Goal: Communication & Community: Share content

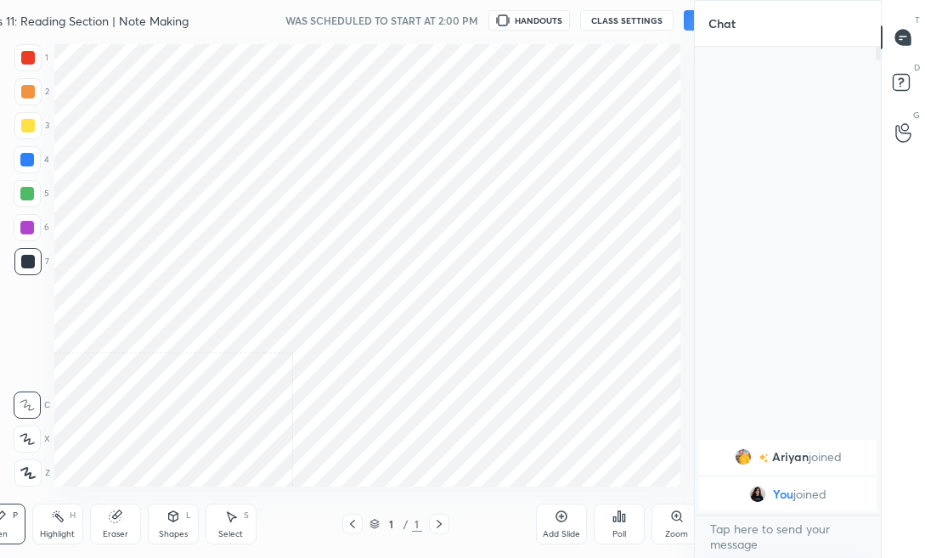
scroll to position [84500, 84293]
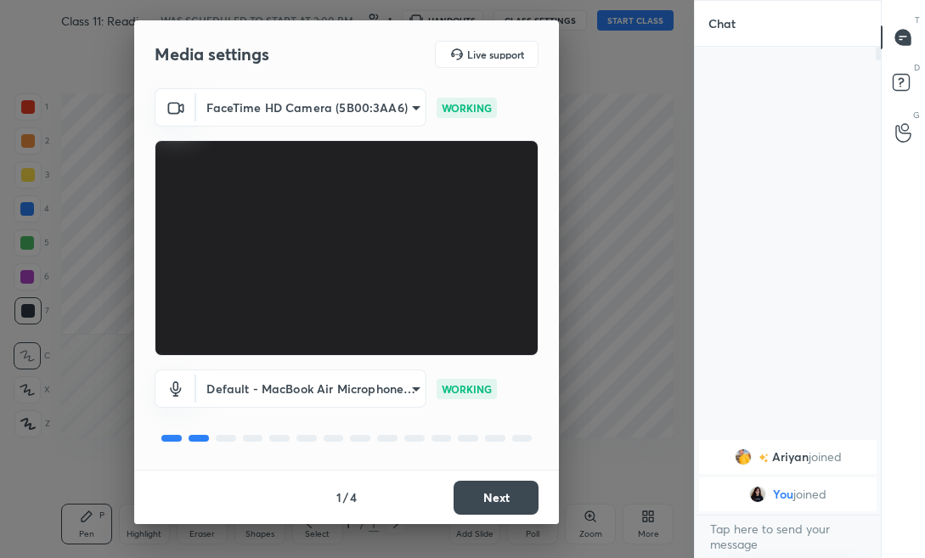
click at [511, 498] on button "Next" at bounding box center [496, 498] width 85 height 34
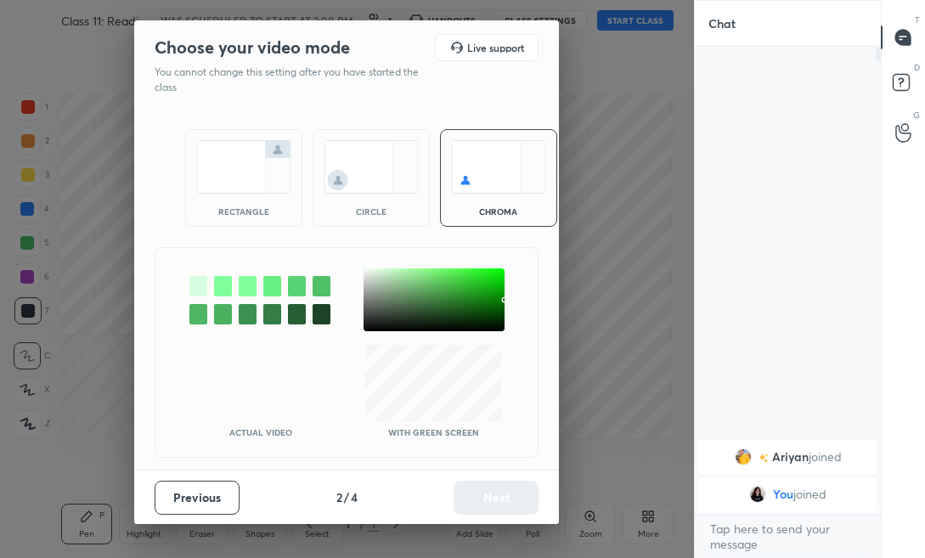
click at [220, 167] on img at bounding box center [243, 167] width 95 height 54
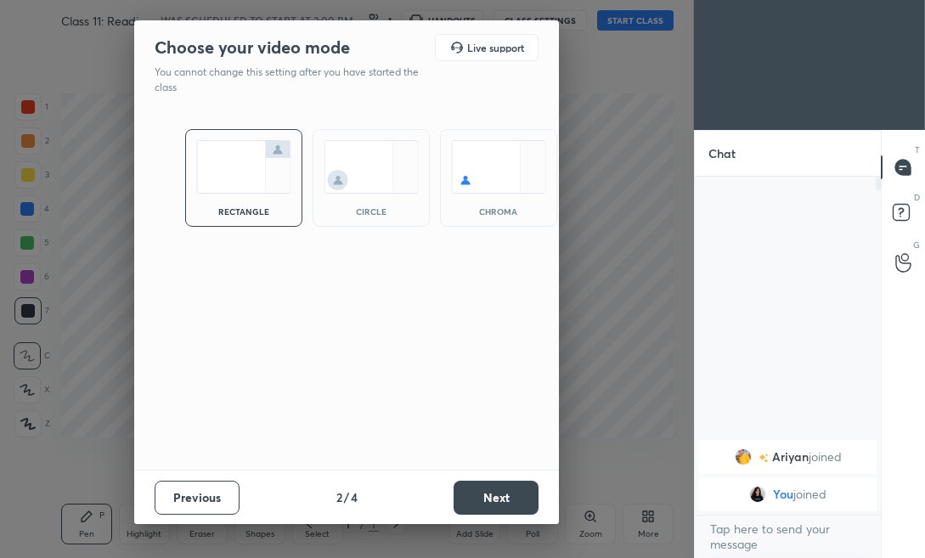
scroll to position [5, 5]
click at [515, 503] on button "Next" at bounding box center [496, 498] width 85 height 34
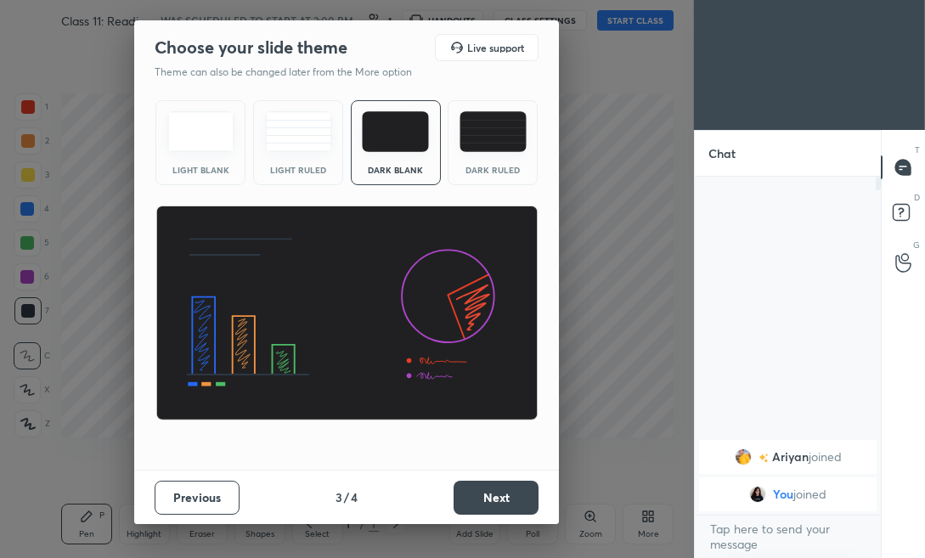
click at [523, 502] on button "Next" at bounding box center [496, 498] width 85 height 34
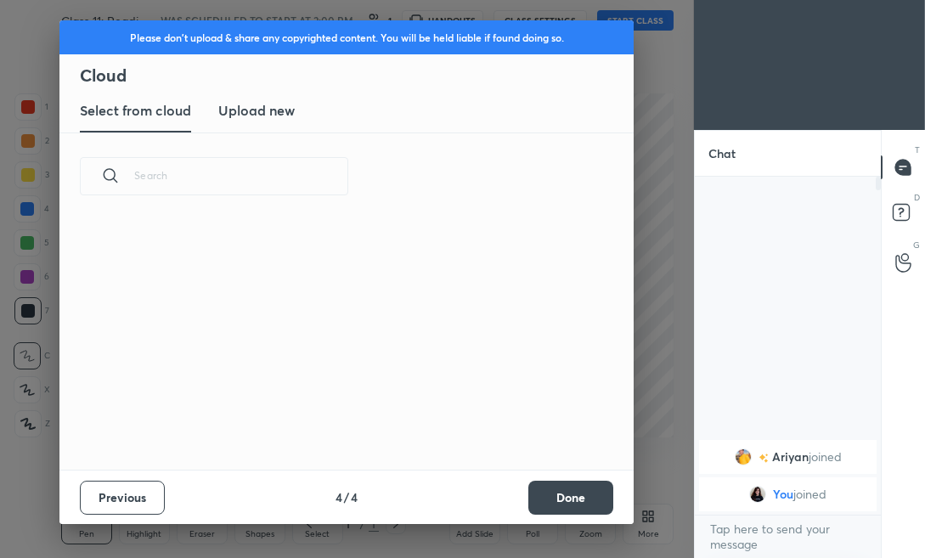
click at [557, 497] on button "Done" at bounding box center [570, 498] width 85 height 34
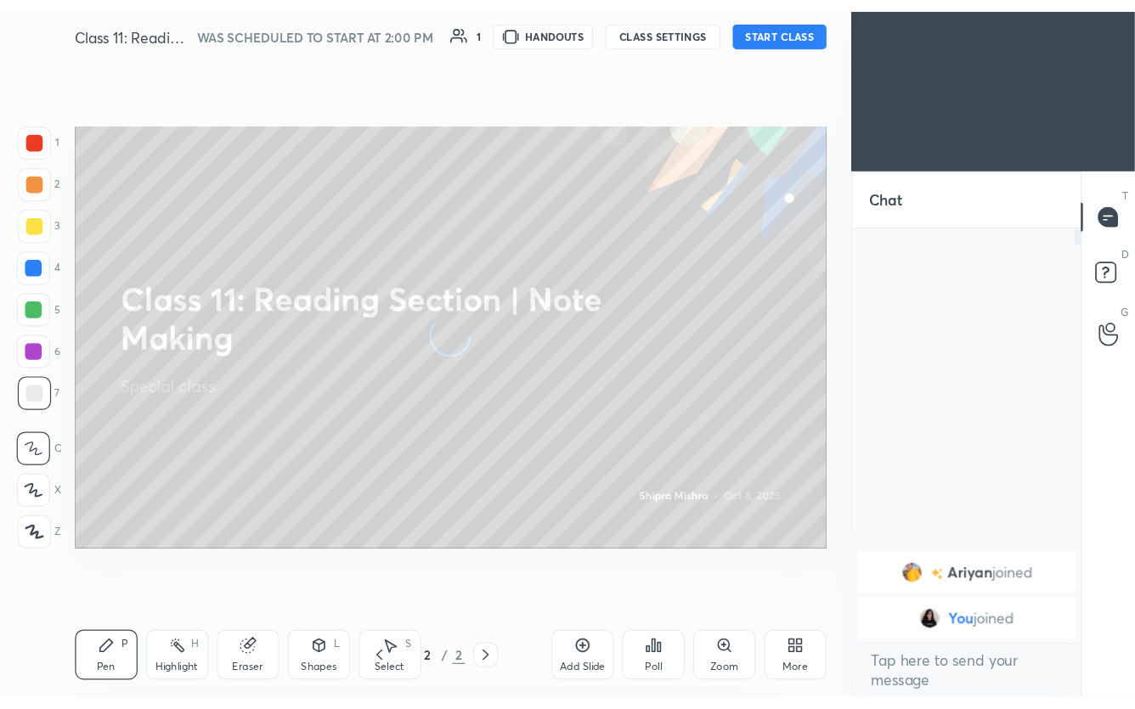
scroll to position [0, 0]
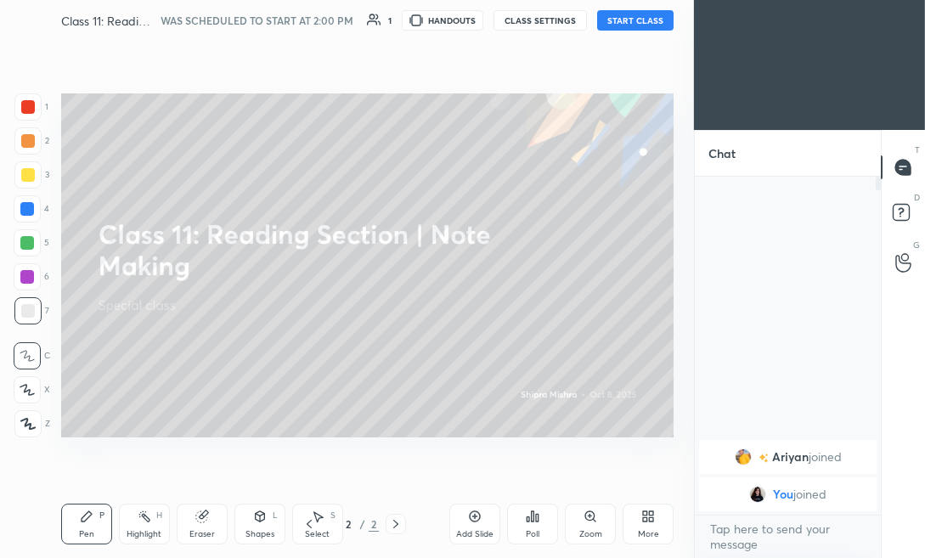
click at [616, 21] on button "START CLASS" at bounding box center [635, 20] width 76 height 20
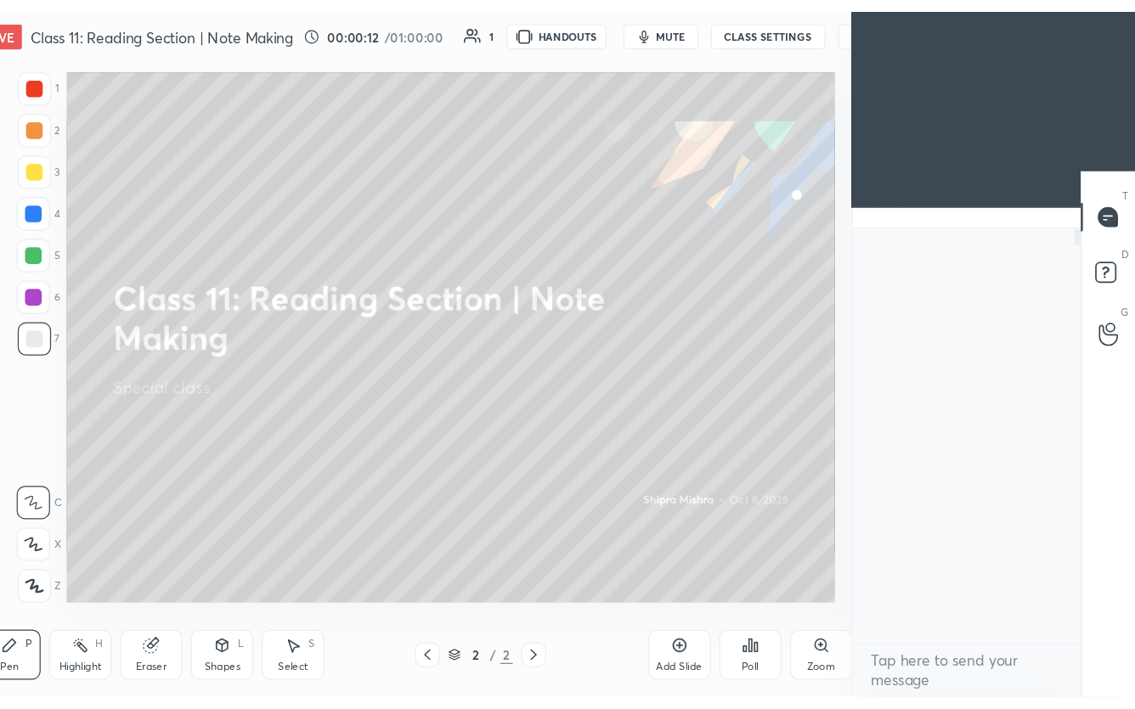
scroll to position [457, 234]
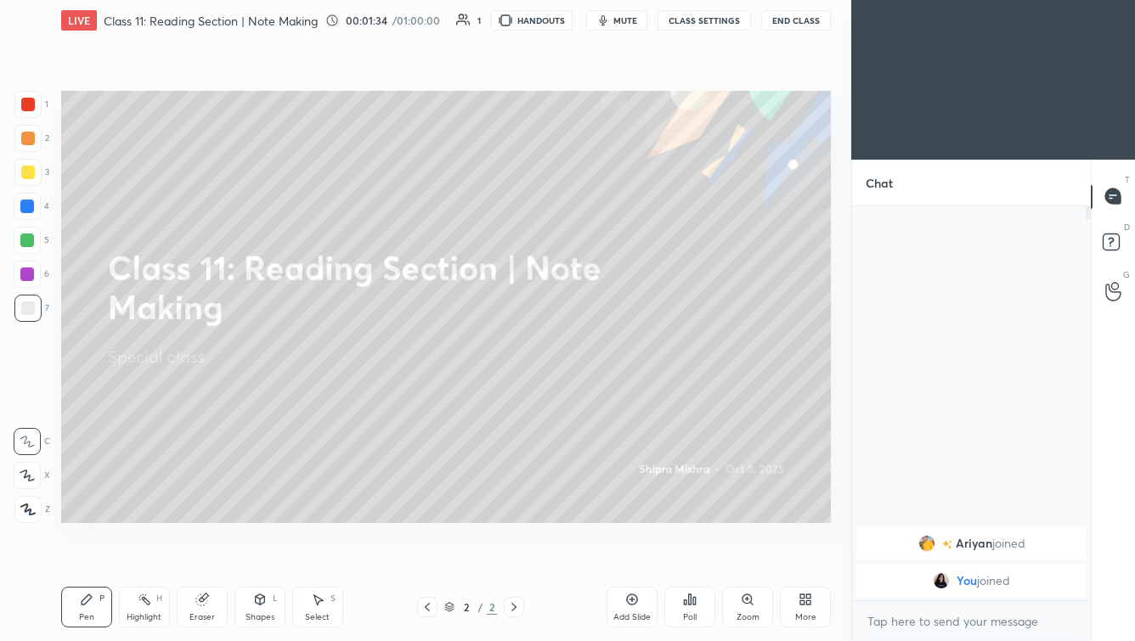
click at [632, 557] on icon at bounding box center [632, 600] width 14 height 14
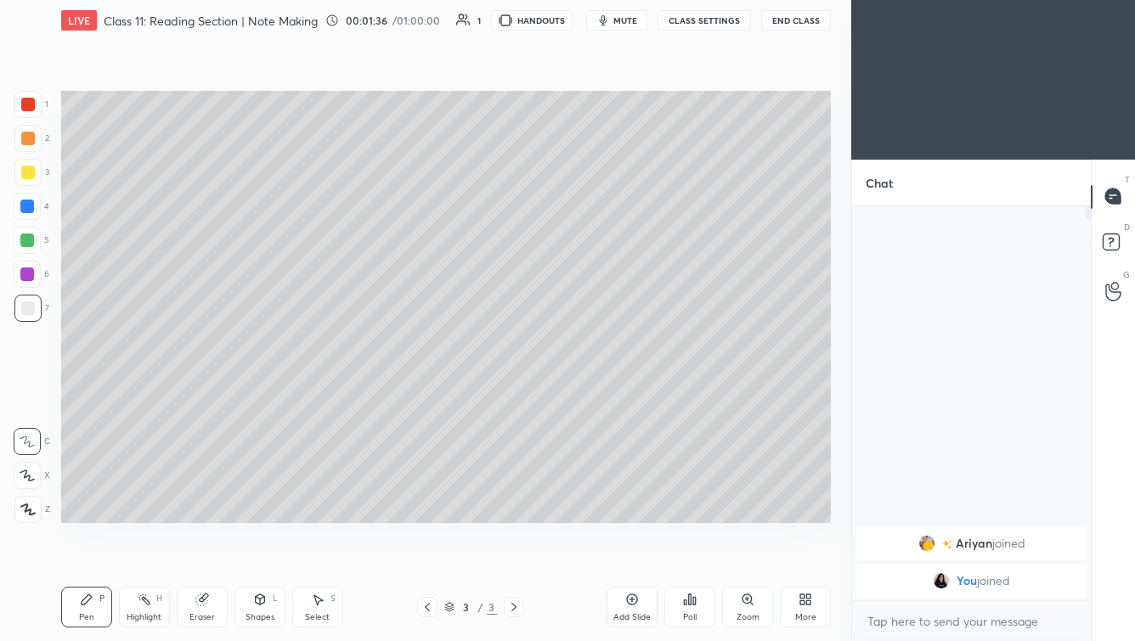
drag, startPoint x: 28, startPoint y: 471, endPoint x: 48, endPoint y: 472, distance: 19.6
click at [26, 471] on icon at bounding box center [27, 476] width 15 height 12
click at [25, 172] on div at bounding box center [28, 173] width 14 height 14
drag, startPoint x: 428, startPoint y: 606, endPoint x: 460, endPoint y: 611, distance: 31.8
click at [427, 557] on icon at bounding box center [428, 608] width 14 height 14
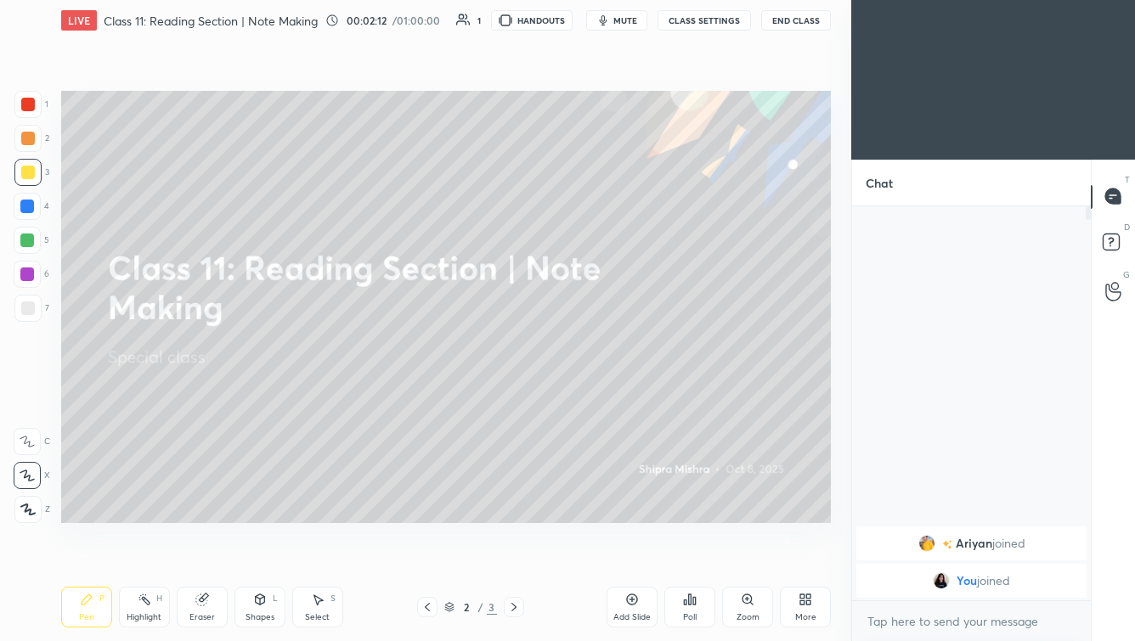
click at [511, 557] on icon at bounding box center [514, 608] width 14 height 14
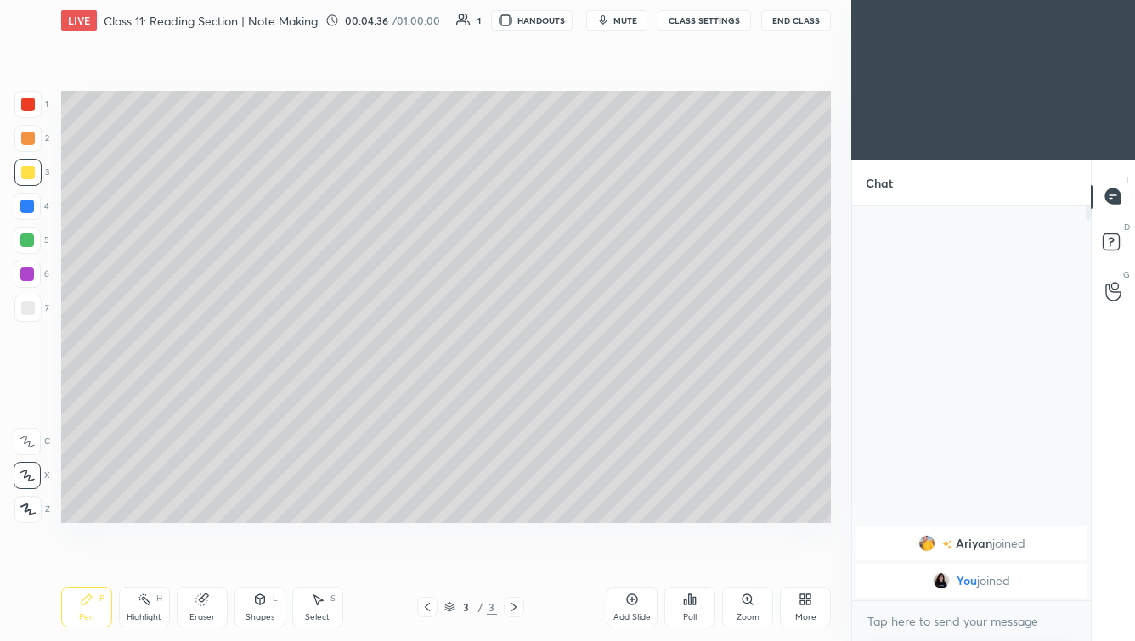
click at [629, 557] on icon at bounding box center [632, 600] width 14 height 14
drag, startPoint x: 206, startPoint y: 604, endPoint x: 224, endPoint y: 583, distance: 28.3
click at [209, 557] on div "Eraser" at bounding box center [202, 607] width 51 height 41
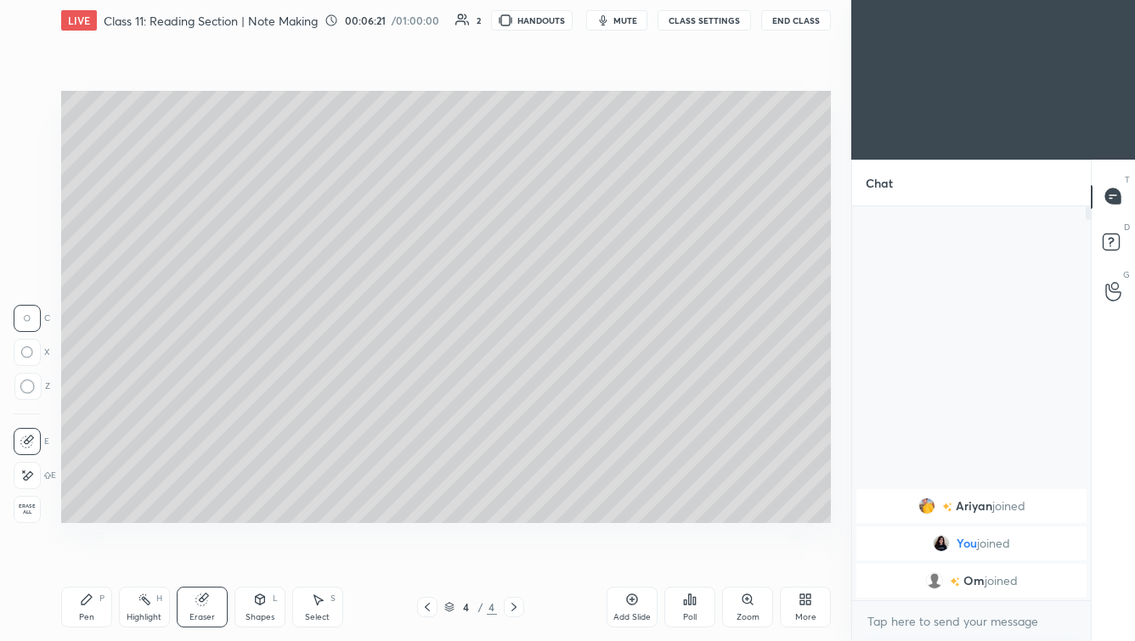
drag, startPoint x: 84, startPoint y: 618, endPoint x: 107, endPoint y: 569, distance: 53.6
click at [83, 557] on div "Pen" at bounding box center [86, 617] width 15 height 8
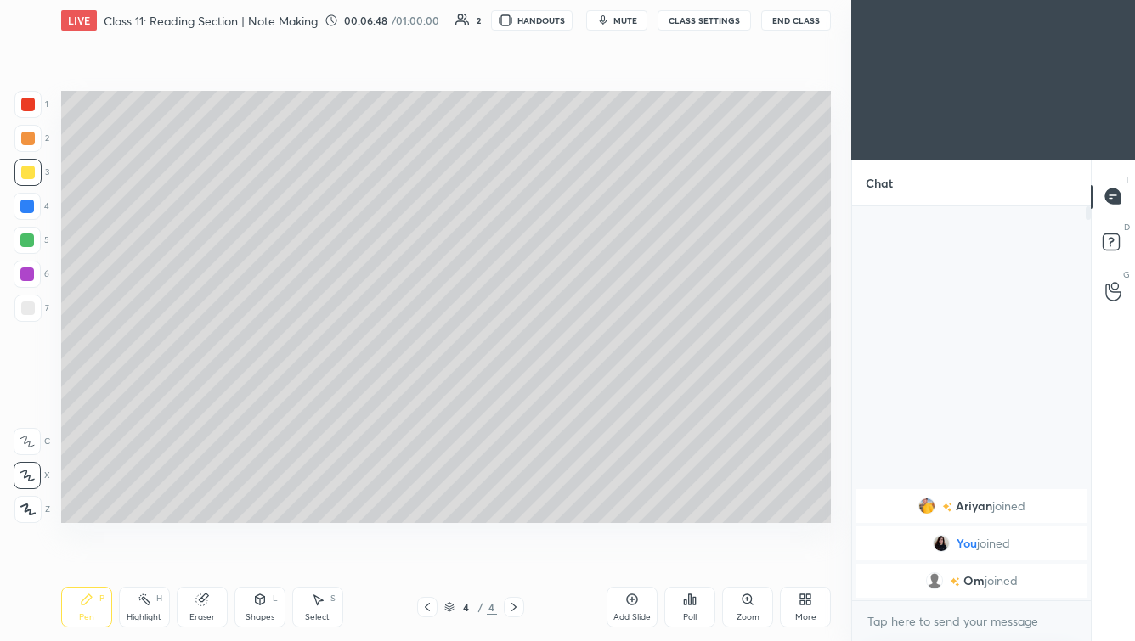
click at [800, 557] on icon at bounding box center [802, 603] width 4 height 4
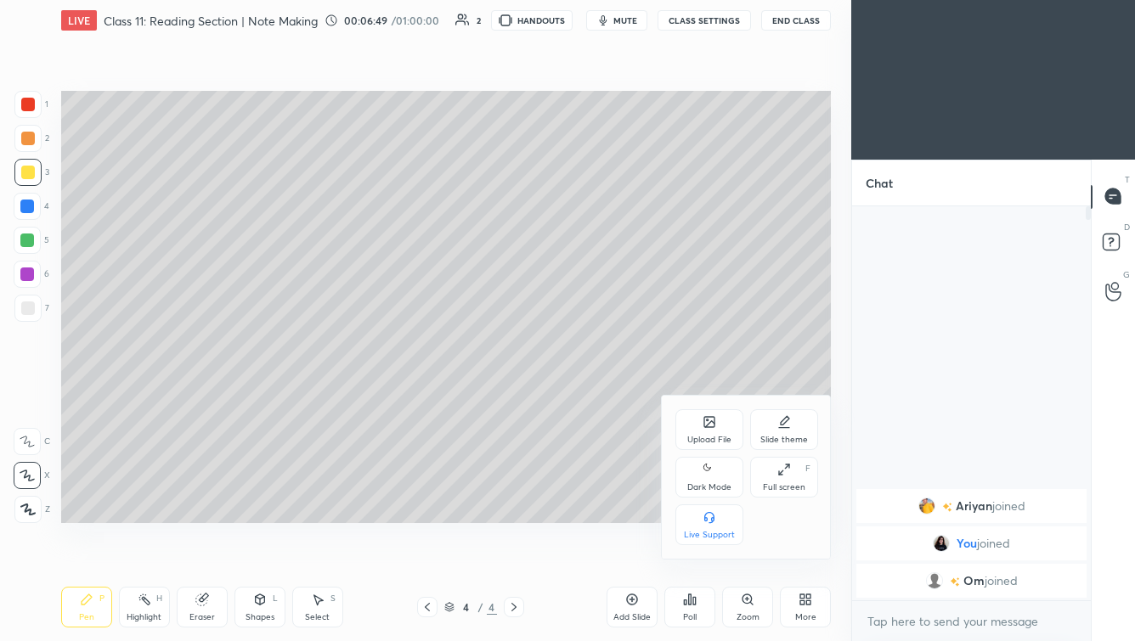
click at [727, 431] on div "Upload File" at bounding box center [709, 429] width 68 height 41
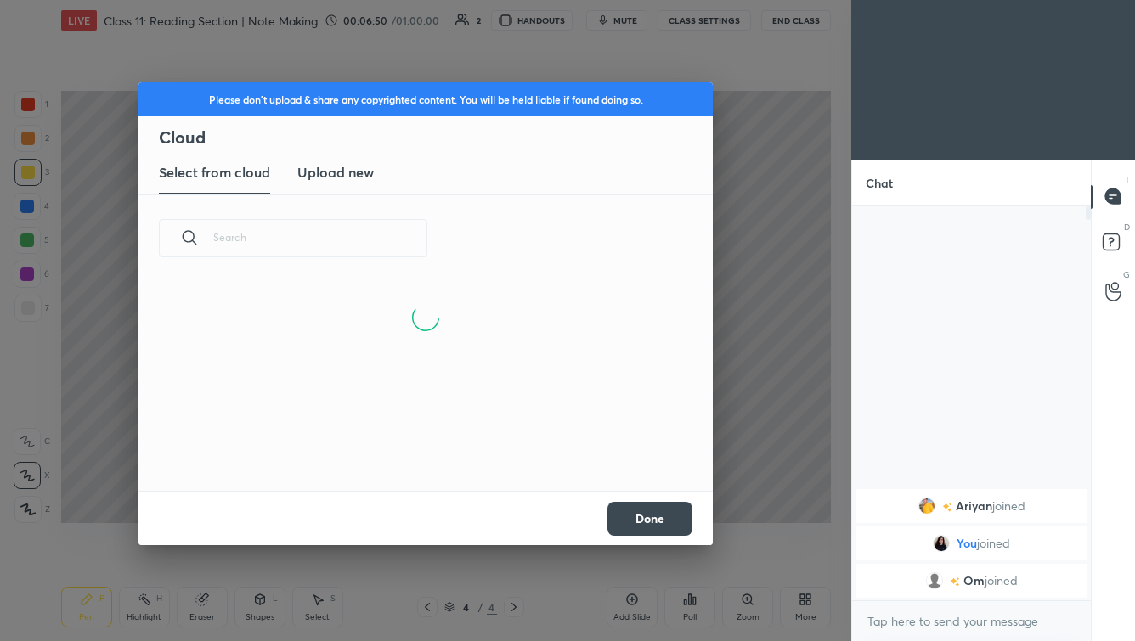
scroll to position [209, 545]
click at [349, 183] on new "Upload new" at bounding box center [335, 173] width 76 height 42
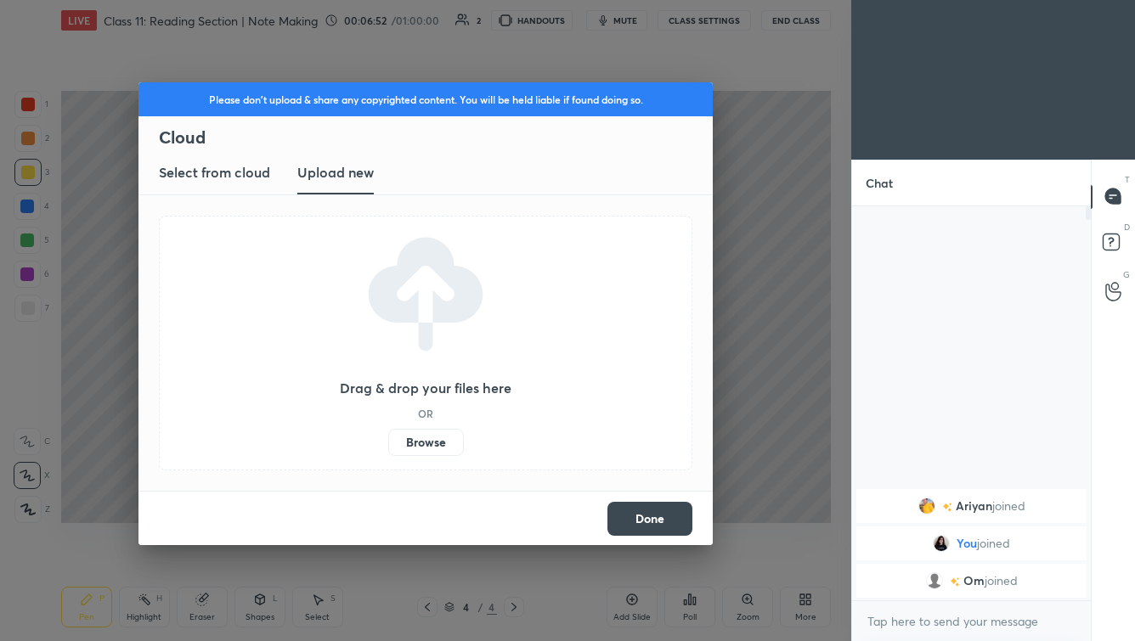
click at [432, 443] on label "Browse" at bounding box center [426, 442] width 76 height 27
click at [388, 443] on input "Browse" at bounding box center [388, 442] width 0 height 27
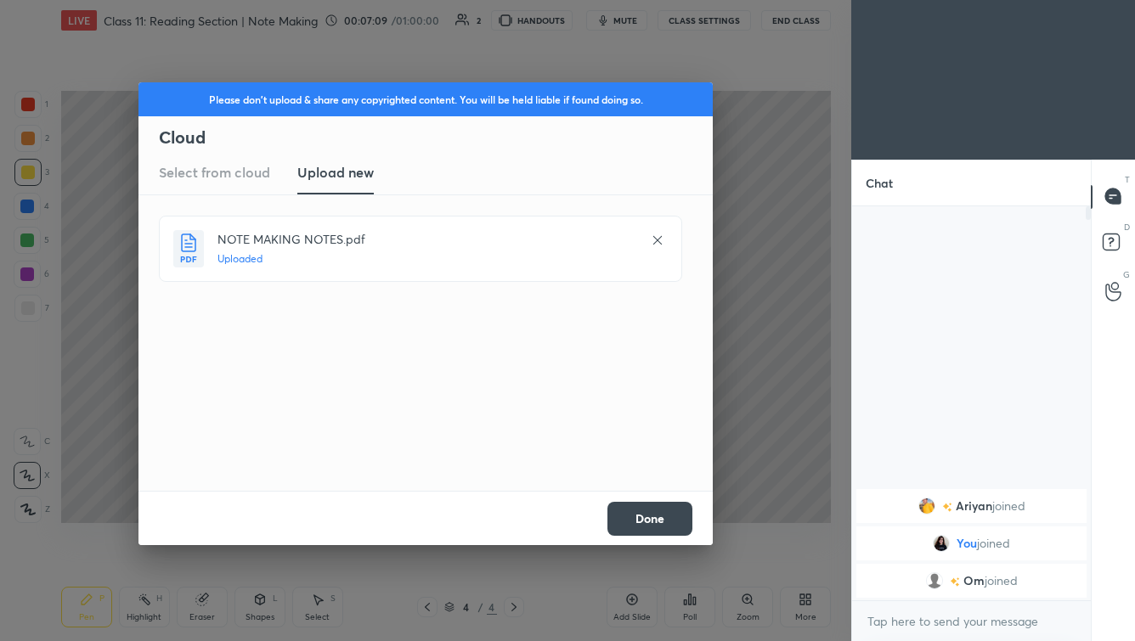
click at [663, 515] on button "Done" at bounding box center [649, 519] width 85 height 34
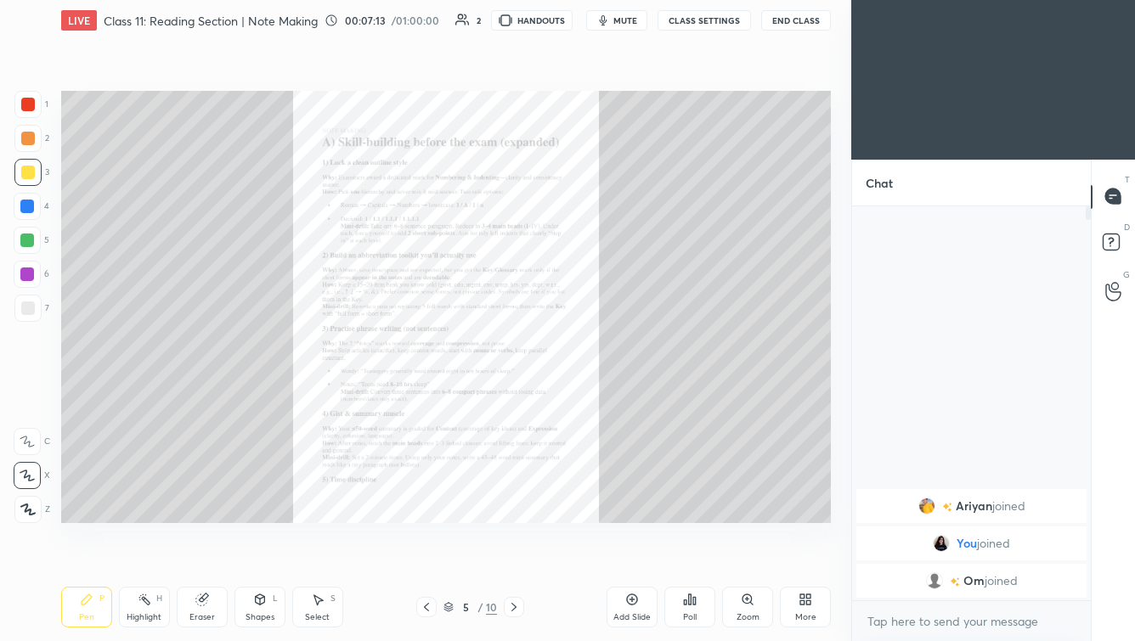
click at [752, 557] on icon at bounding box center [748, 600] width 14 height 14
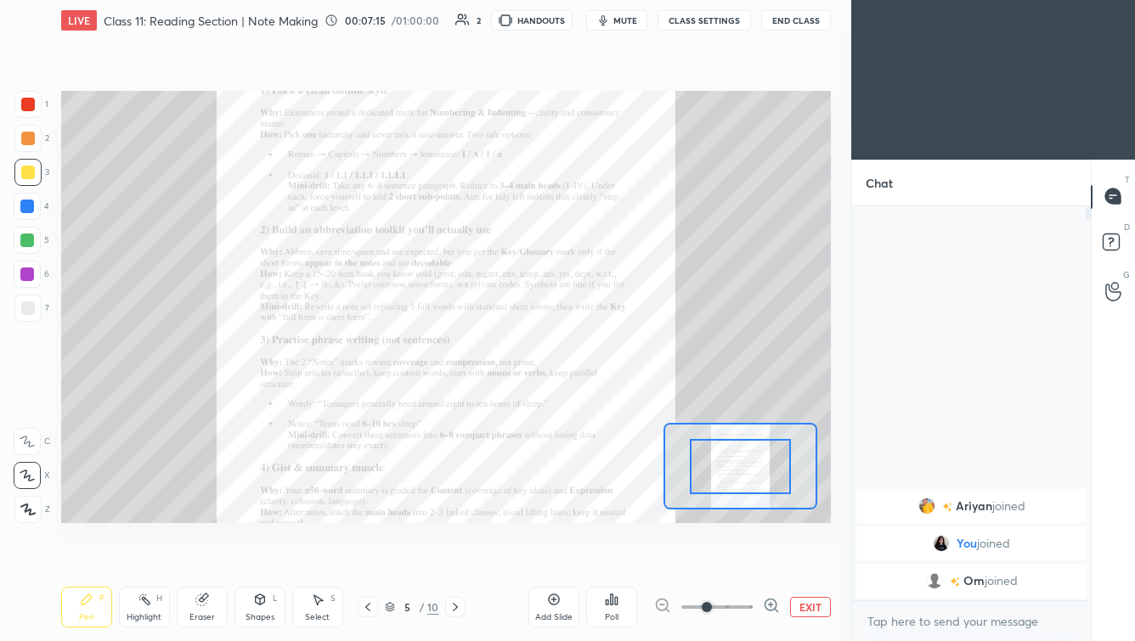
click at [751, 557] on span at bounding box center [716, 607] width 71 height 25
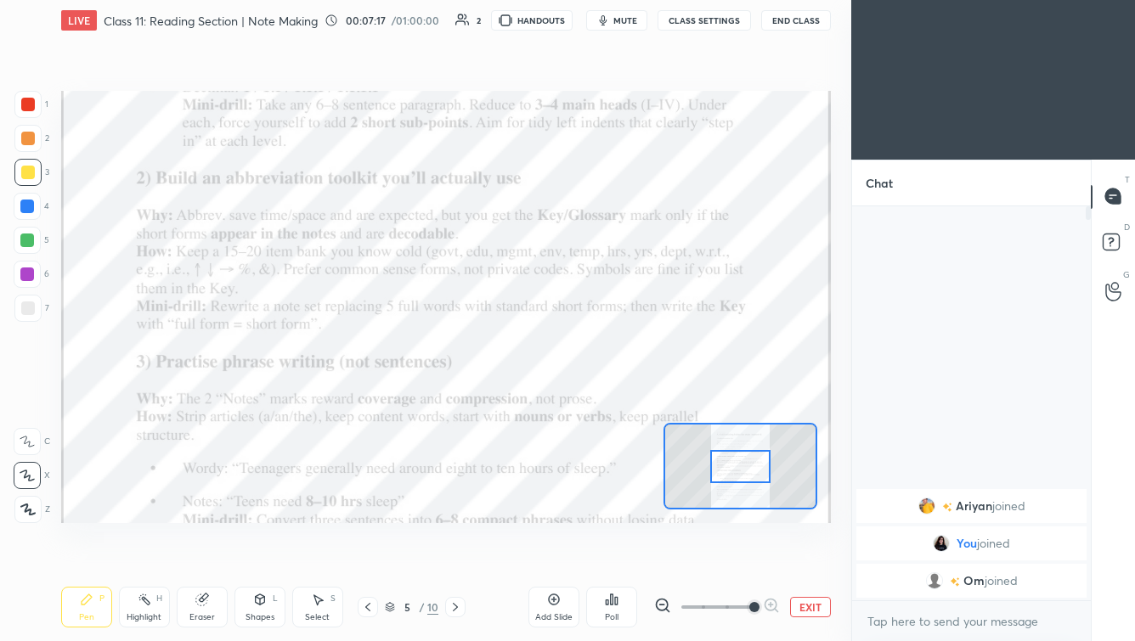
click at [373, 557] on icon at bounding box center [368, 608] width 14 height 14
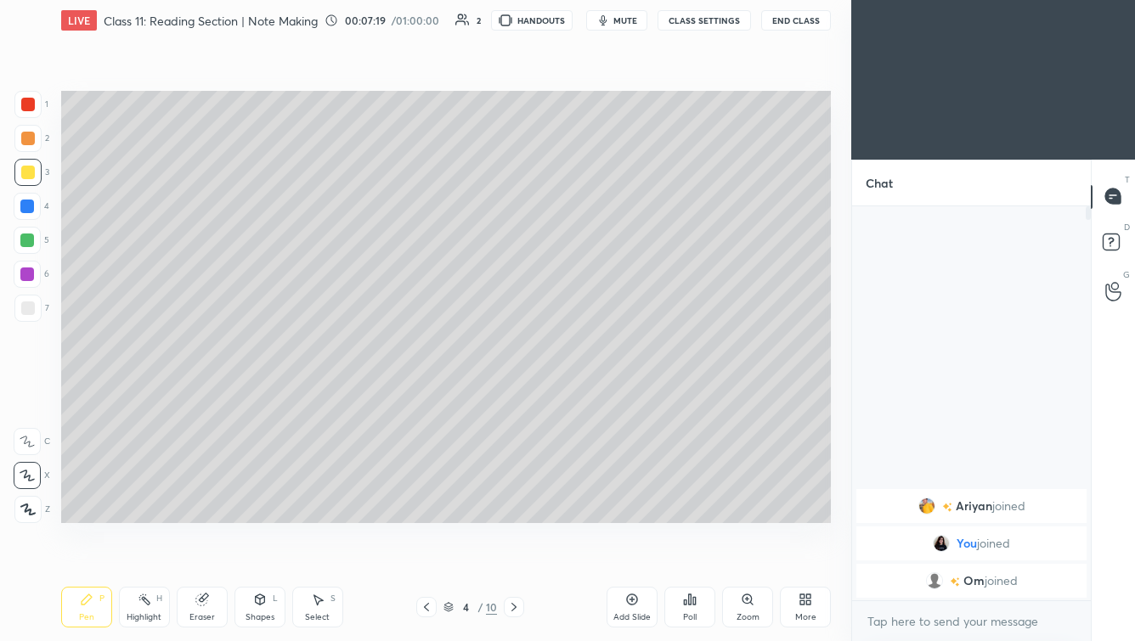
click at [815, 557] on div "More" at bounding box center [805, 607] width 51 height 41
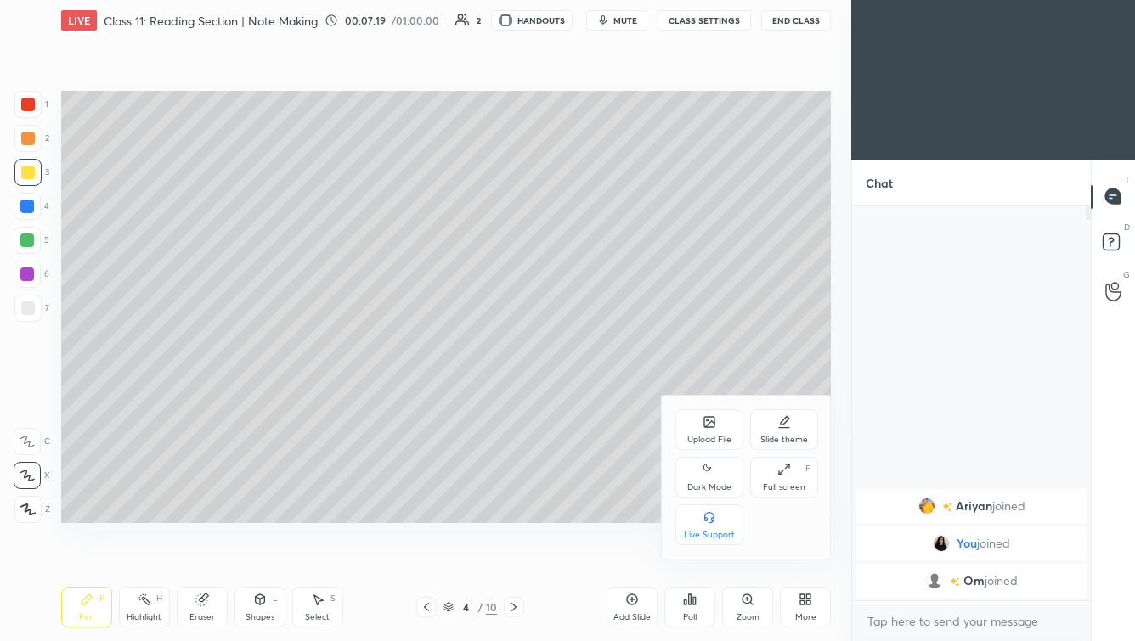
click at [698, 415] on div "Upload File" at bounding box center [709, 429] width 68 height 41
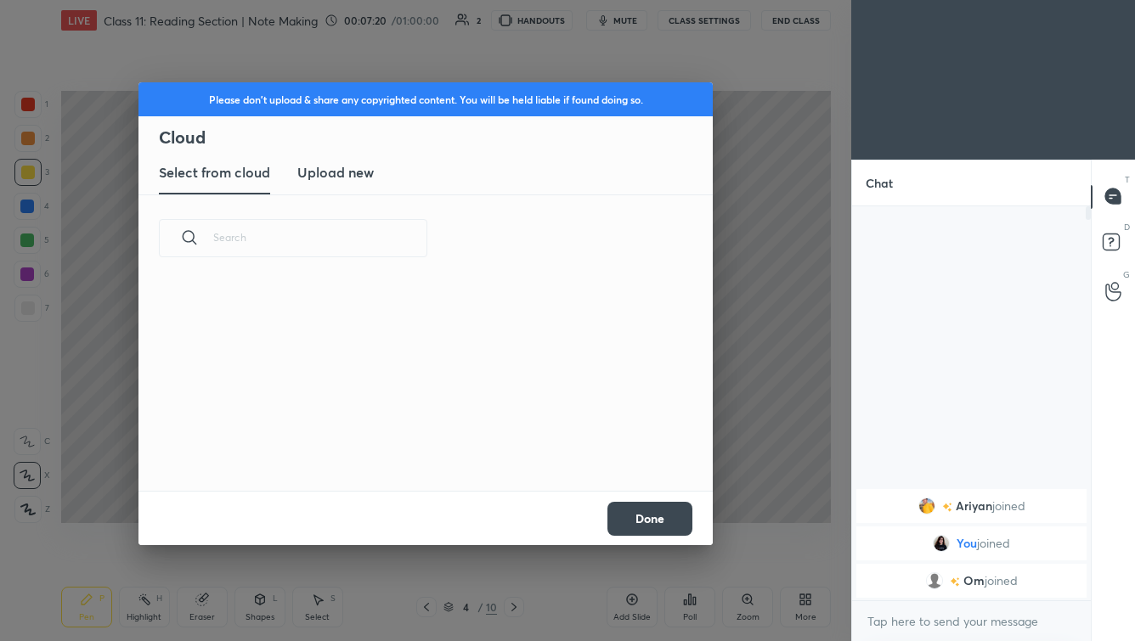
click at [349, 189] on new "Upload new" at bounding box center [335, 173] width 76 height 42
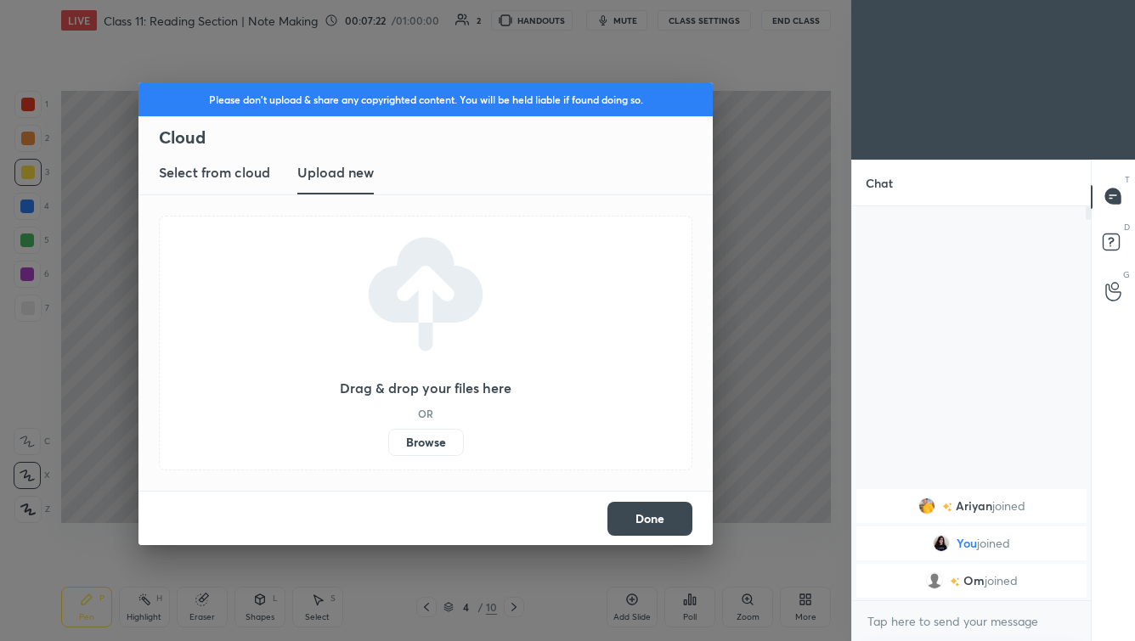
click at [440, 443] on label "Browse" at bounding box center [426, 442] width 76 height 27
click at [388, 443] on input "Browse" at bounding box center [388, 442] width 0 height 27
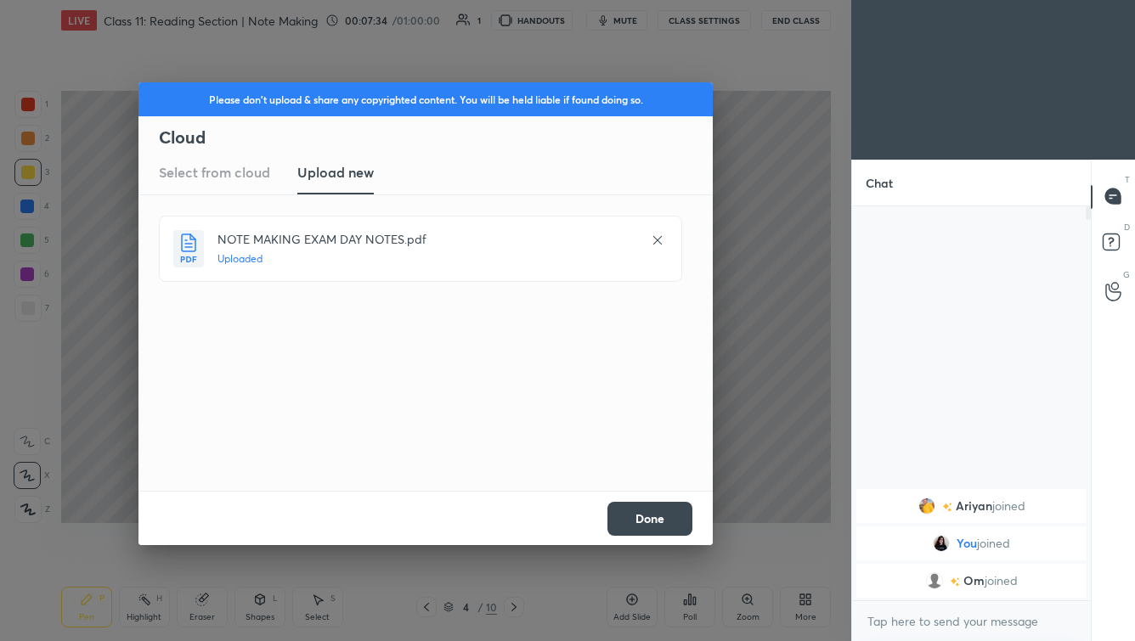
click at [668, 521] on button "Done" at bounding box center [649, 519] width 85 height 34
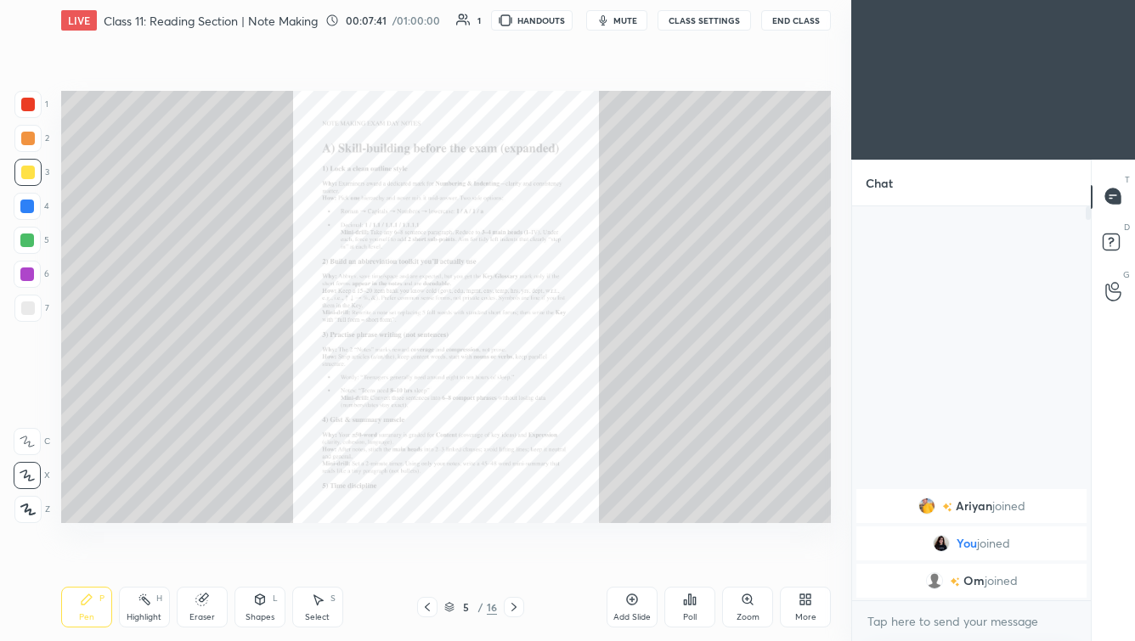
click at [741, 557] on div "Zoom" at bounding box center [748, 617] width 23 height 8
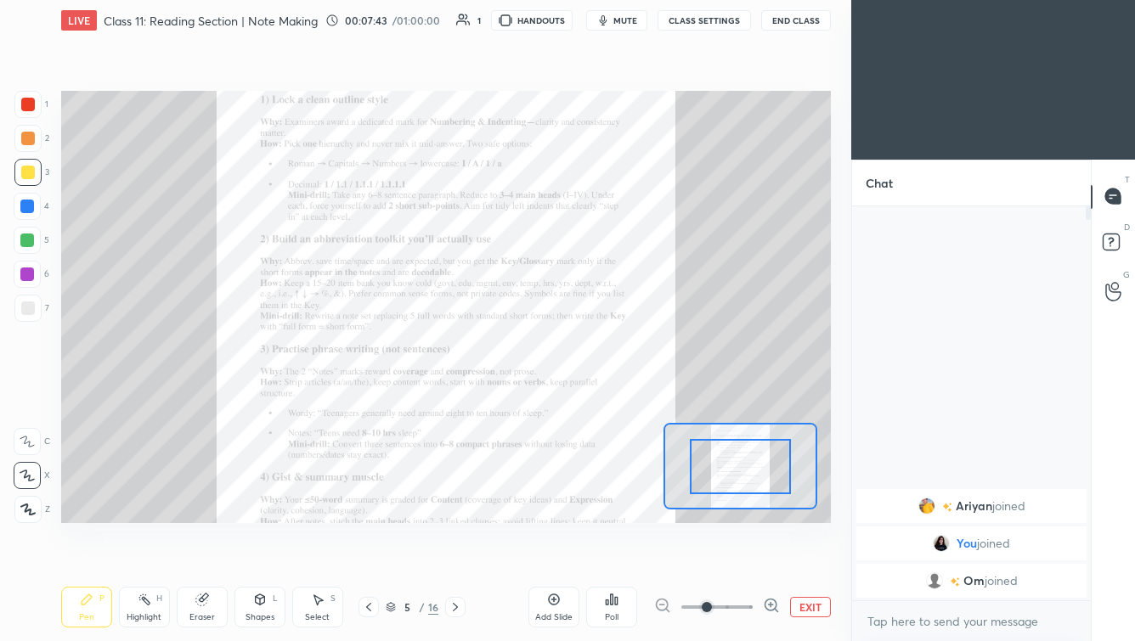
click at [746, 557] on span at bounding box center [716, 607] width 71 height 25
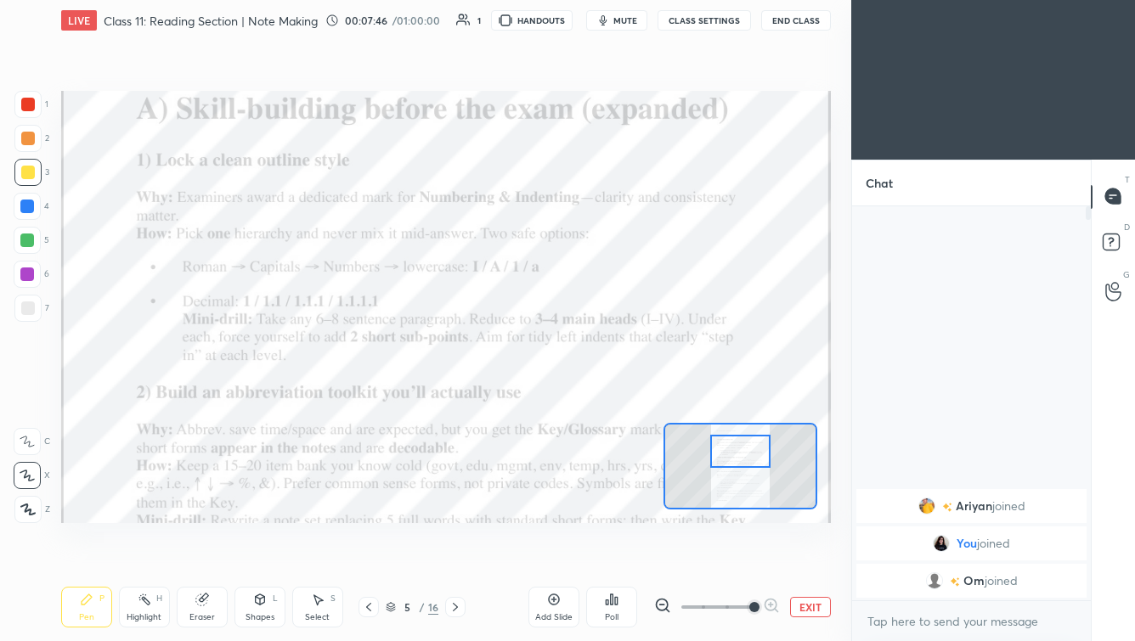
drag, startPoint x: 743, startPoint y: 473, endPoint x: 743, endPoint y: 458, distance: 15.3
click at [743, 458] on div at bounding box center [740, 451] width 60 height 33
drag, startPoint x: 35, startPoint y: 104, endPoint x: 47, endPoint y: 138, distance: 36.0
click at [35, 104] on div at bounding box center [27, 104] width 27 height 27
click at [556, 557] on icon at bounding box center [554, 600] width 14 height 14
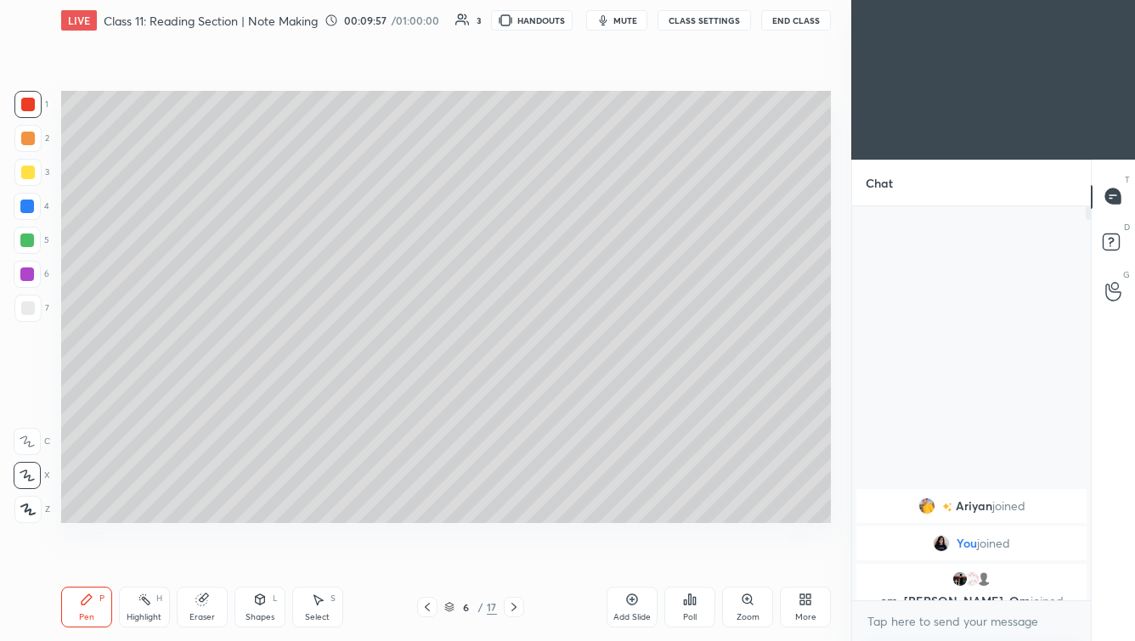
click at [425, 557] on icon at bounding box center [428, 608] width 14 height 14
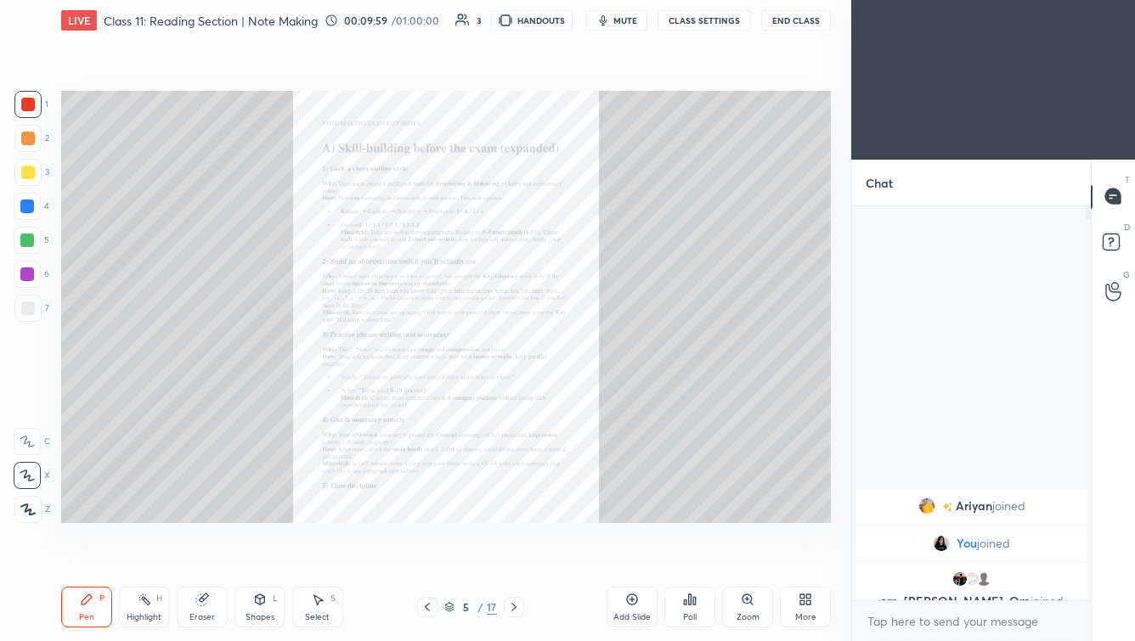
click at [511, 557] on icon at bounding box center [514, 608] width 14 height 14
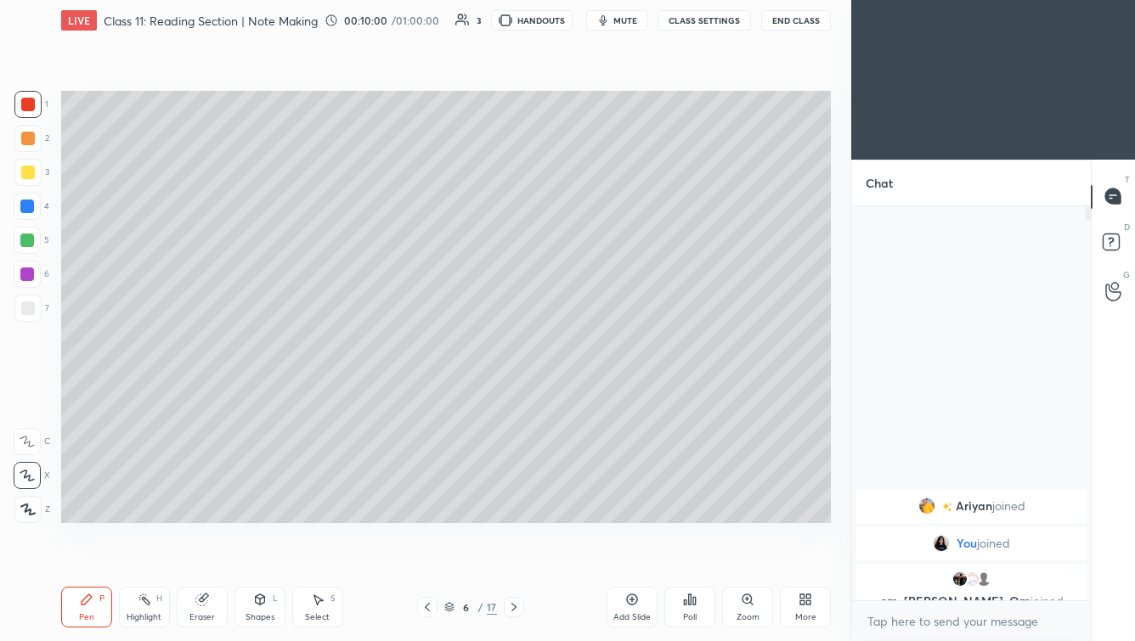
click at [211, 557] on div "Eraser" at bounding box center [202, 607] width 51 height 41
click at [96, 557] on div "Pen P" at bounding box center [86, 607] width 51 height 41
click at [430, 557] on icon at bounding box center [428, 608] width 14 height 14
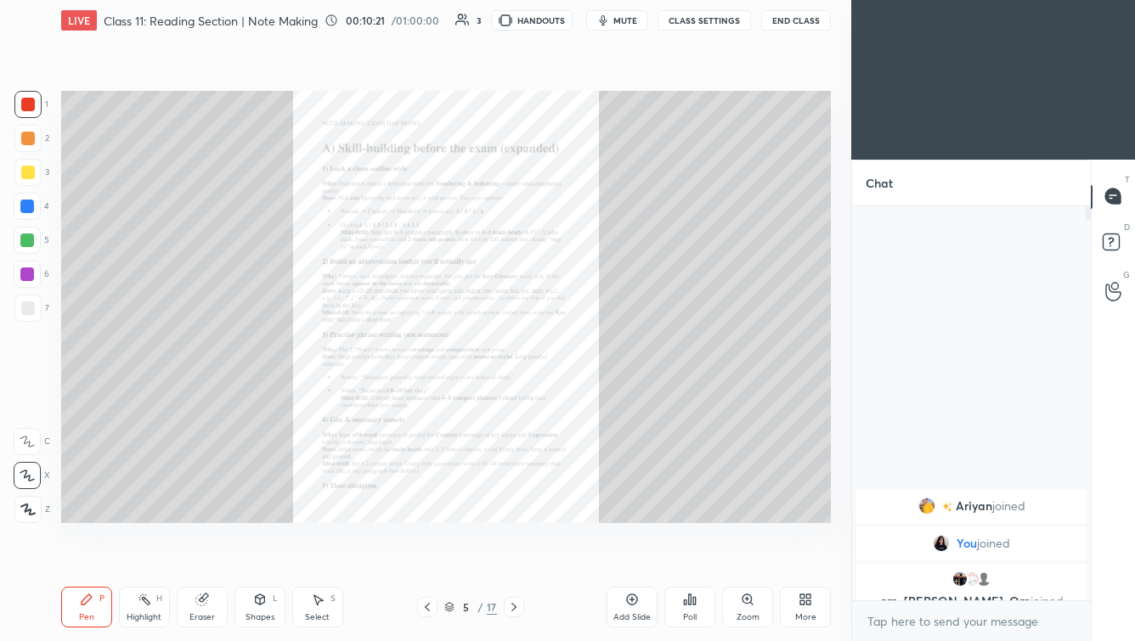
drag, startPoint x: 514, startPoint y: 607, endPoint x: 528, endPoint y: 584, distance: 27.8
click at [511, 557] on icon at bounding box center [514, 608] width 14 height 14
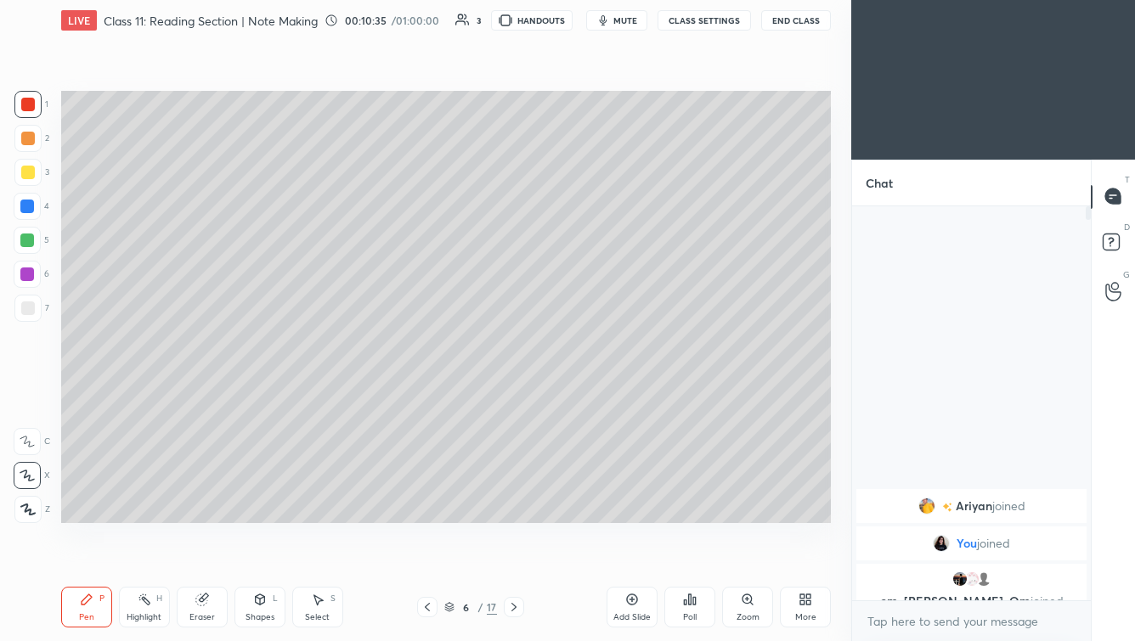
drag, startPoint x: 426, startPoint y: 610, endPoint x: 437, endPoint y: 614, distance: 11.8
click at [424, 557] on icon at bounding box center [428, 608] width 14 height 14
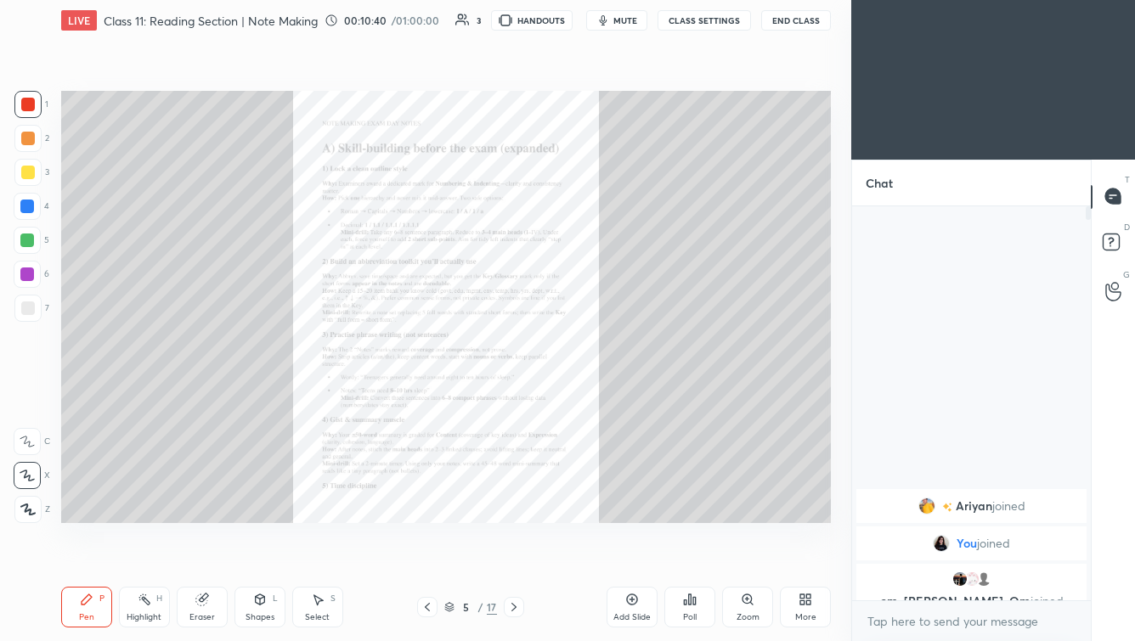
click at [511, 557] on icon at bounding box center [514, 608] width 14 height 14
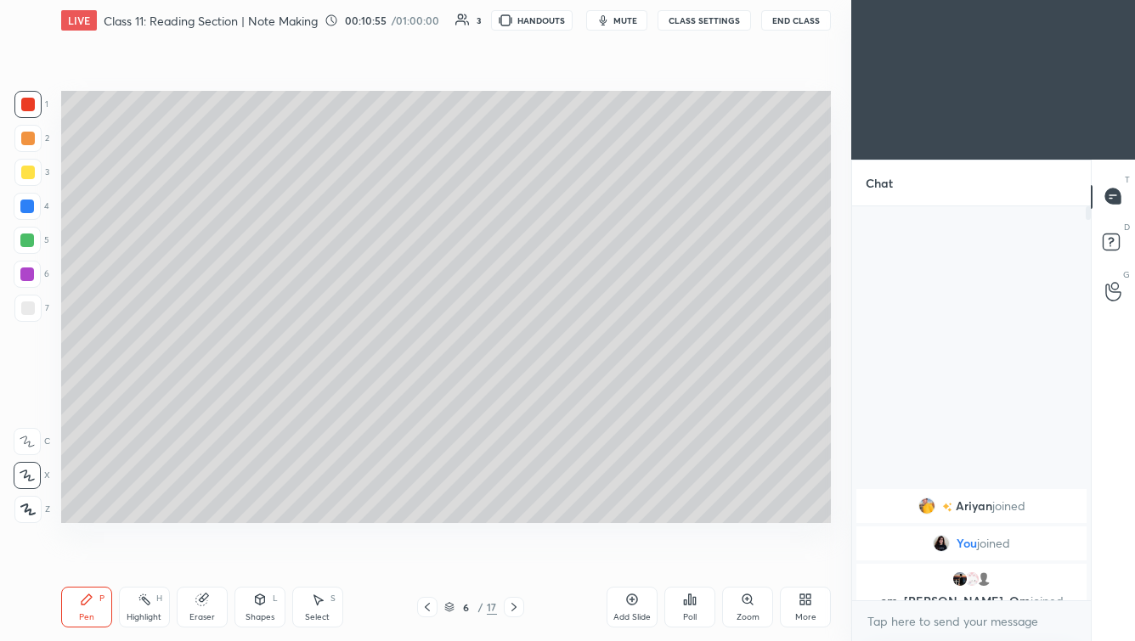
drag, startPoint x: 426, startPoint y: 612, endPoint x: 460, endPoint y: 600, distance: 35.2
click at [426, 557] on icon at bounding box center [428, 608] width 14 height 14
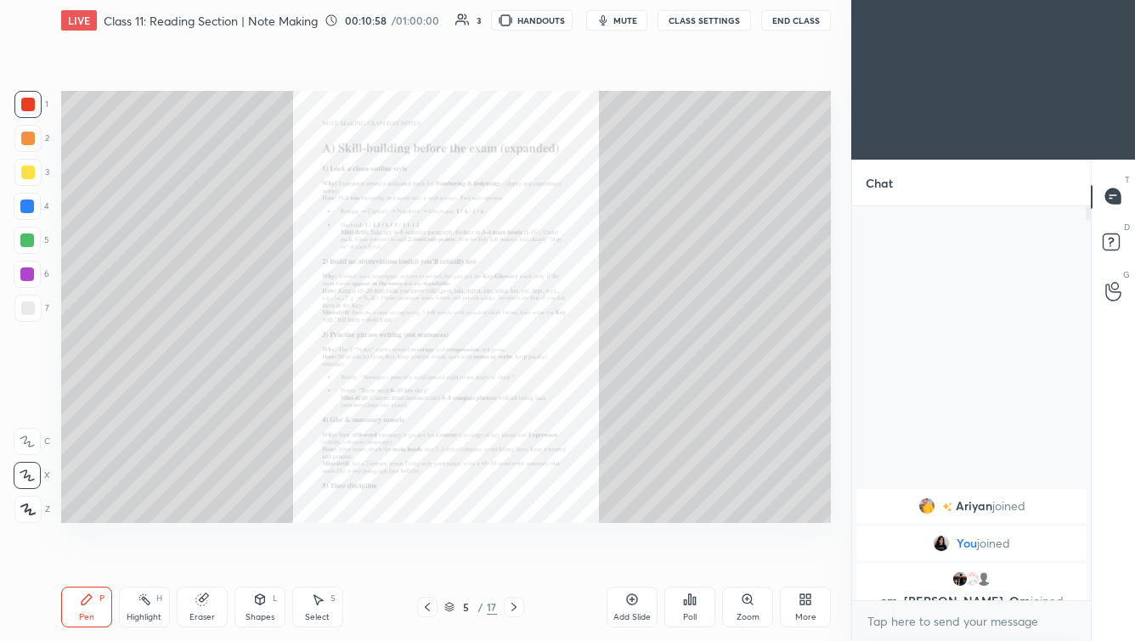
click at [517, 557] on icon at bounding box center [514, 608] width 14 height 14
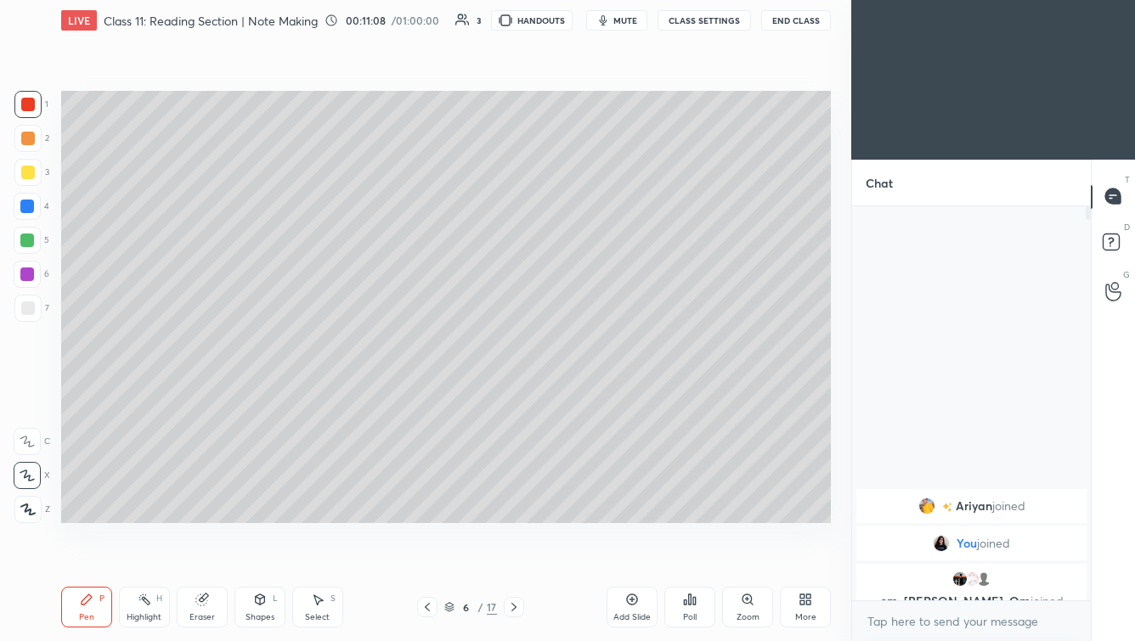
drag, startPoint x: 24, startPoint y: 178, endPoint x: 47, endPoint y: 163, distance: 27.6
click at [22, 178] on div at bounding box center [27, 172] width 27 height 27
click at [28, 239] on div at bounding box center [27, 241] width 14 height 14
drag, startPoint x: 429, startPoint y: 611, endPoint x: 437, endPoint y: 604, distance: 10.9
click at [427, 557] on icon at bounding box center [428, 608] width 14 height 14
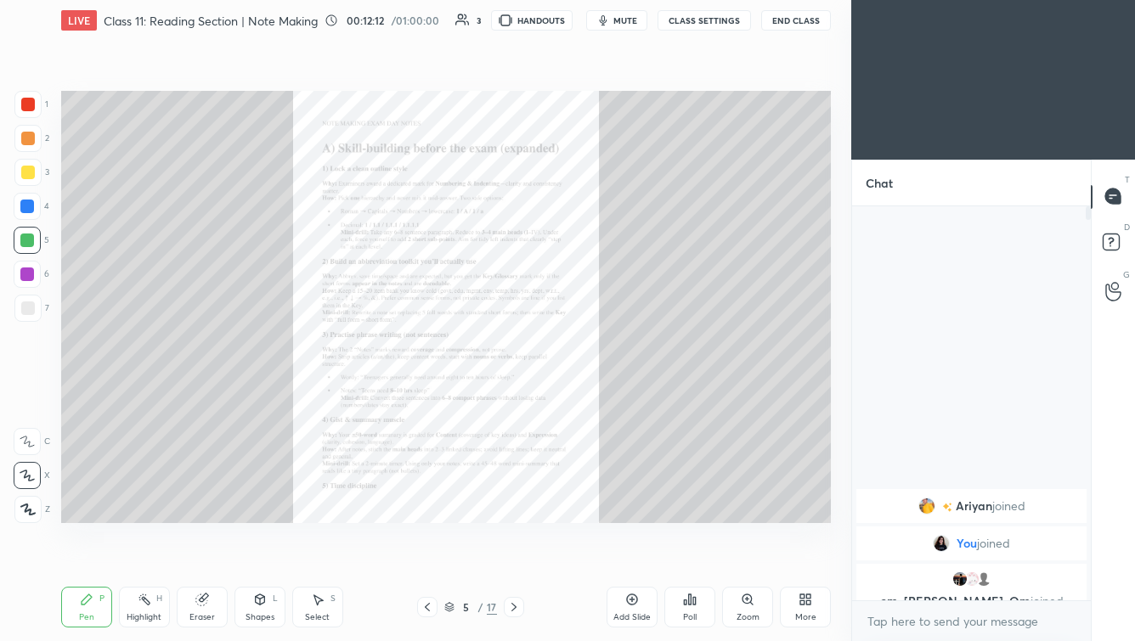
click at [732, 557] on div "Zoom" at bounding box center [747, 607] width 51 height 41
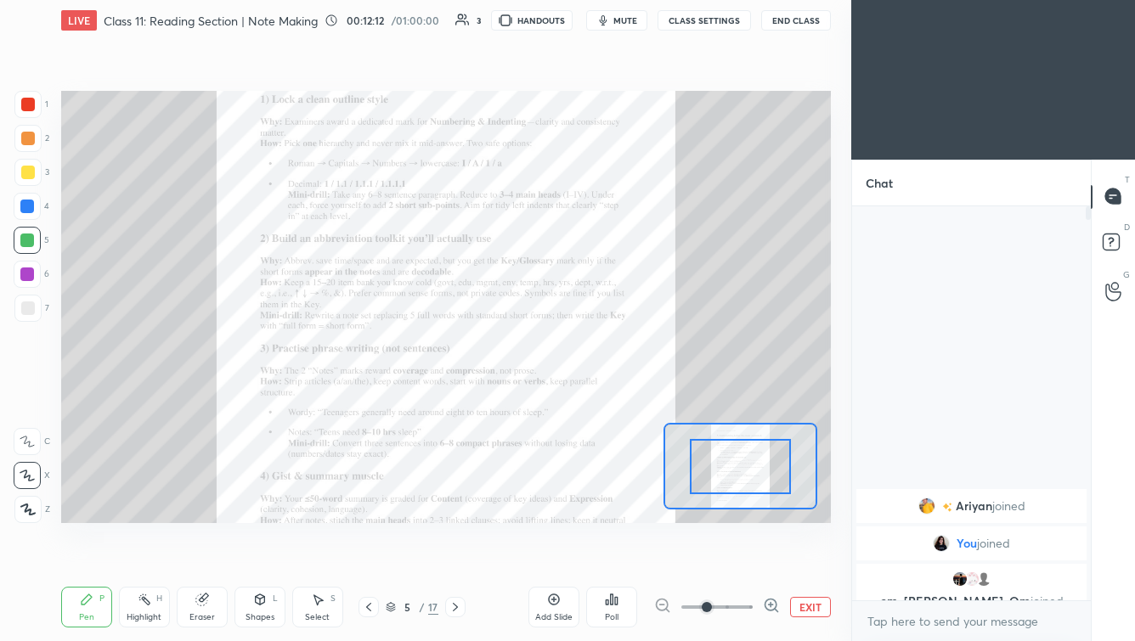
click at [750, 557] on span at bounding box center [716, 607] width 71 height 25
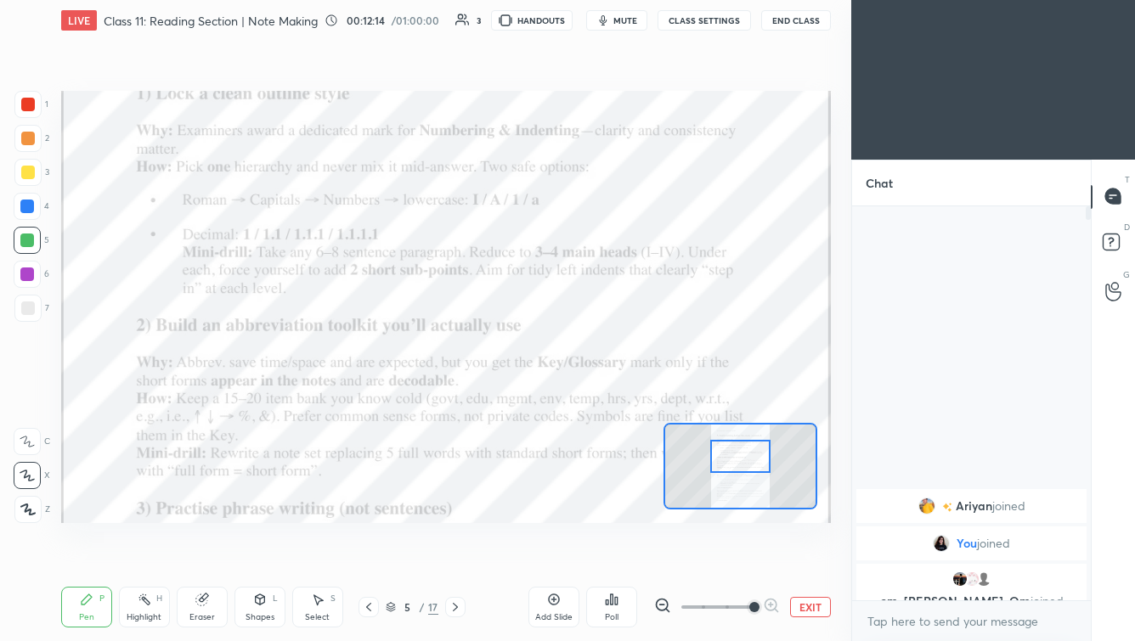
drag, startPoint x: 754, startPoint y: 474, endPoint x: 758, endPoint y: 464, distance: 10.7
click at [754, 464] on div at bounding box center [740, 456] width 60 height 33
click at [459, 557] on icon at bounding box center [456, 608] width 14 height 14
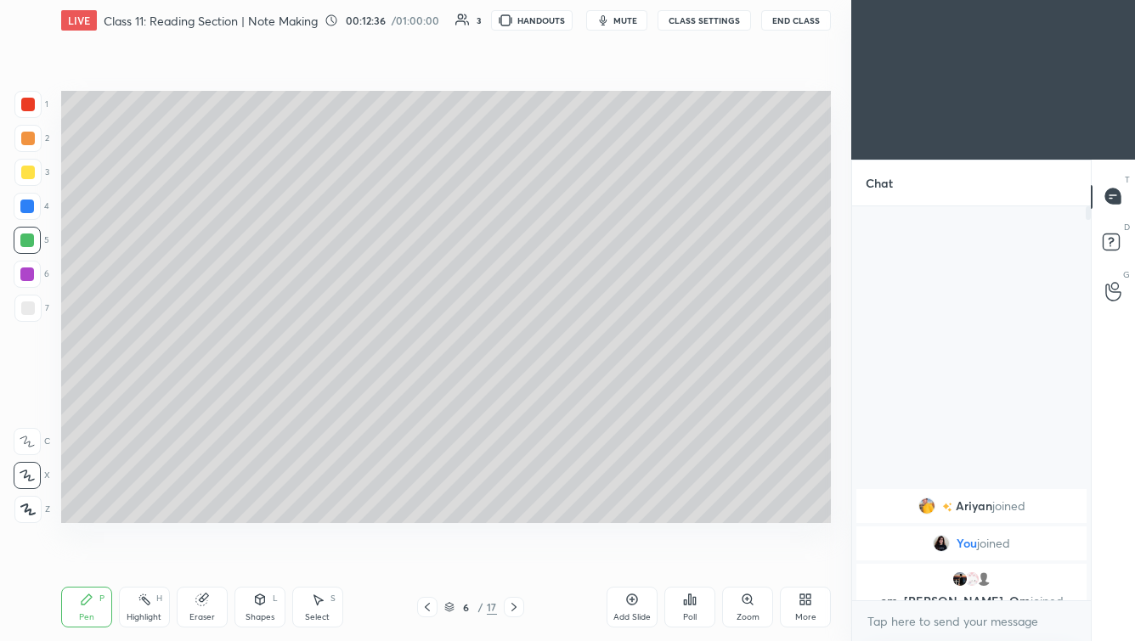
click at [429, 557] on icon at bounding box center [428, 608] width 14 height 14
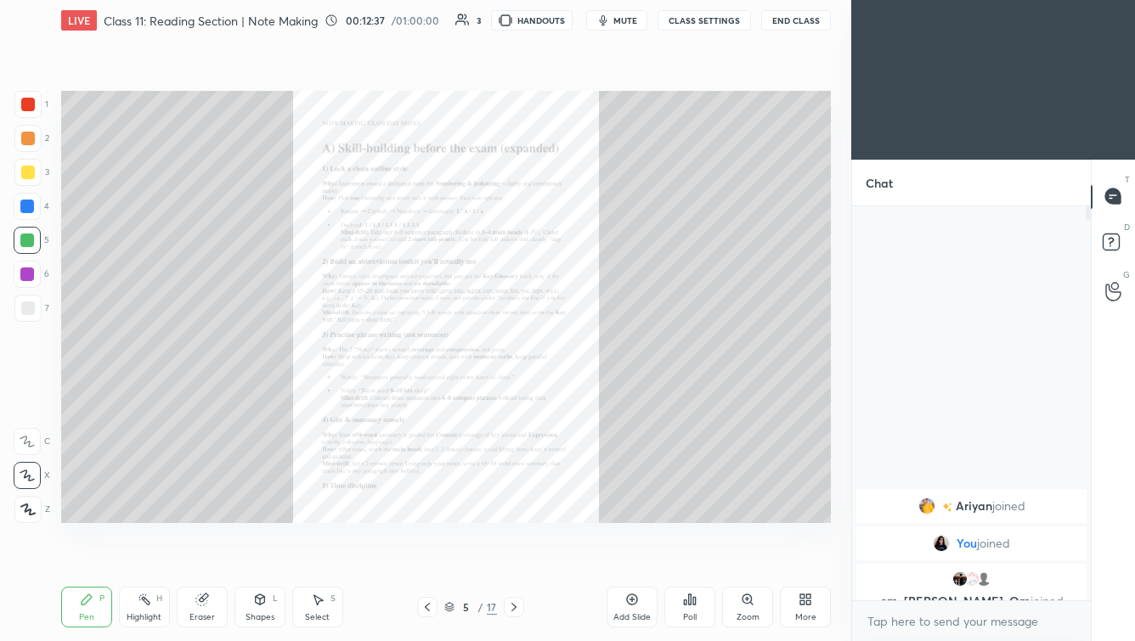
click at [758, 557] on div "Zoom" at bounding box center [747, 607] width 51 height 41
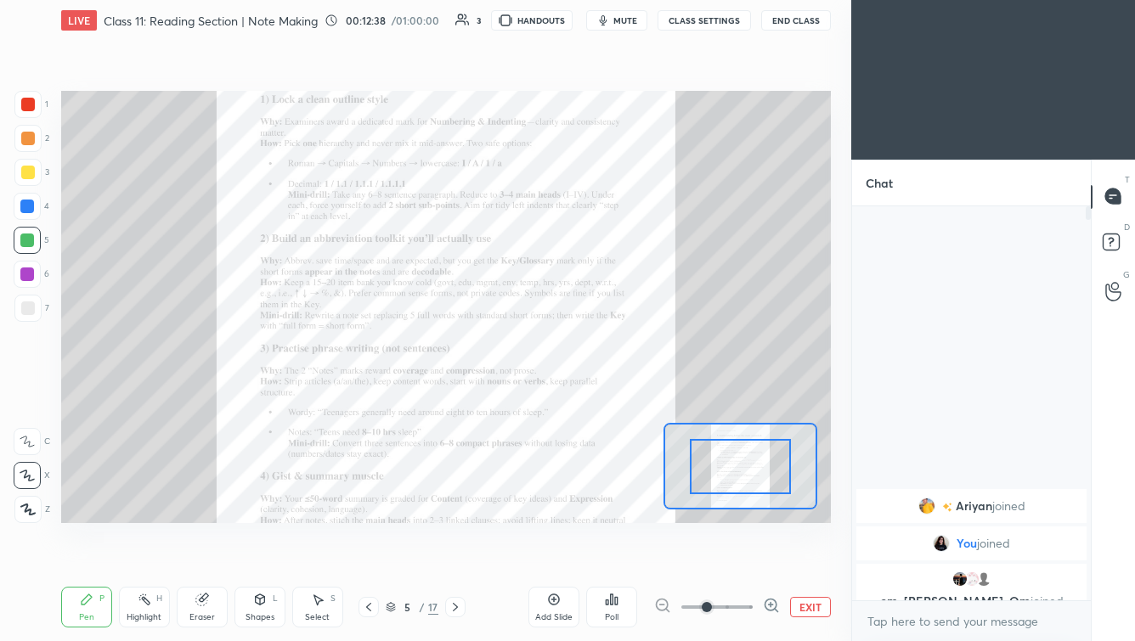
click at [754, 557] on div at bounding box center [717, 607] width 126 height 20
click at [748, 557] on span at bounding box center [716, 607] width 71 height 25
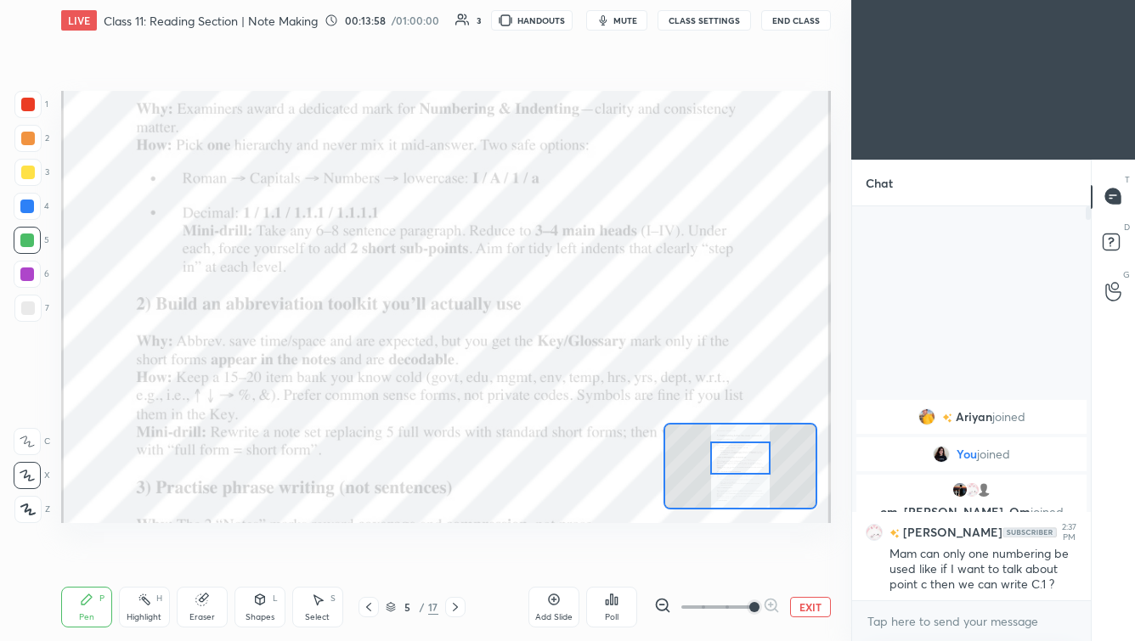
click at [737, 468] on div at bounding box center [740, 458] width 60 height 33
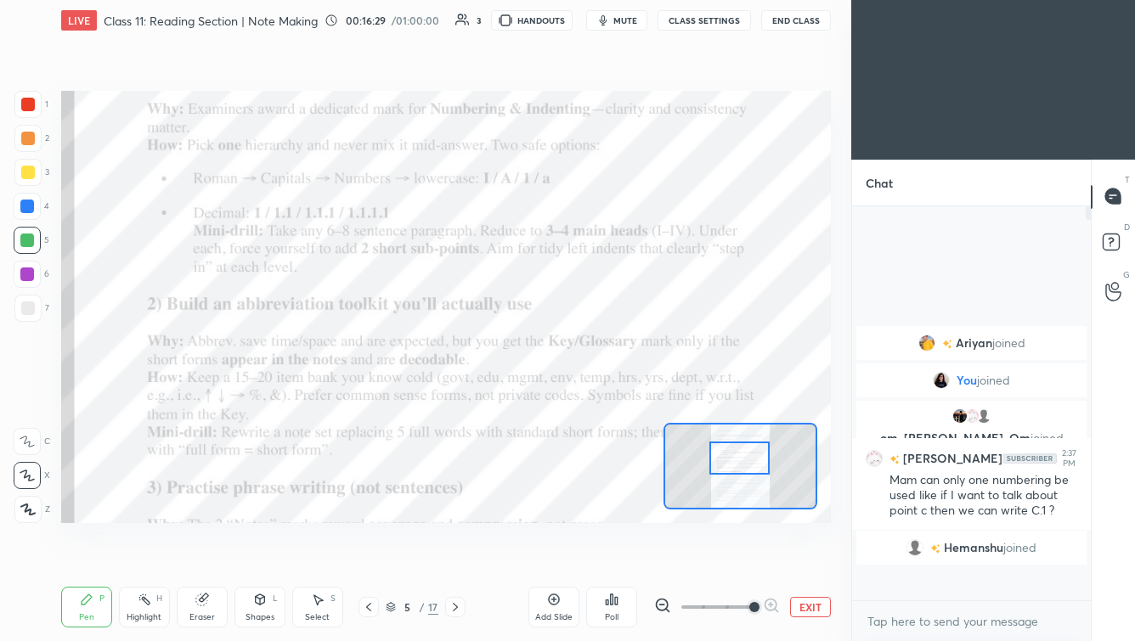
scroll to position [389, 234]
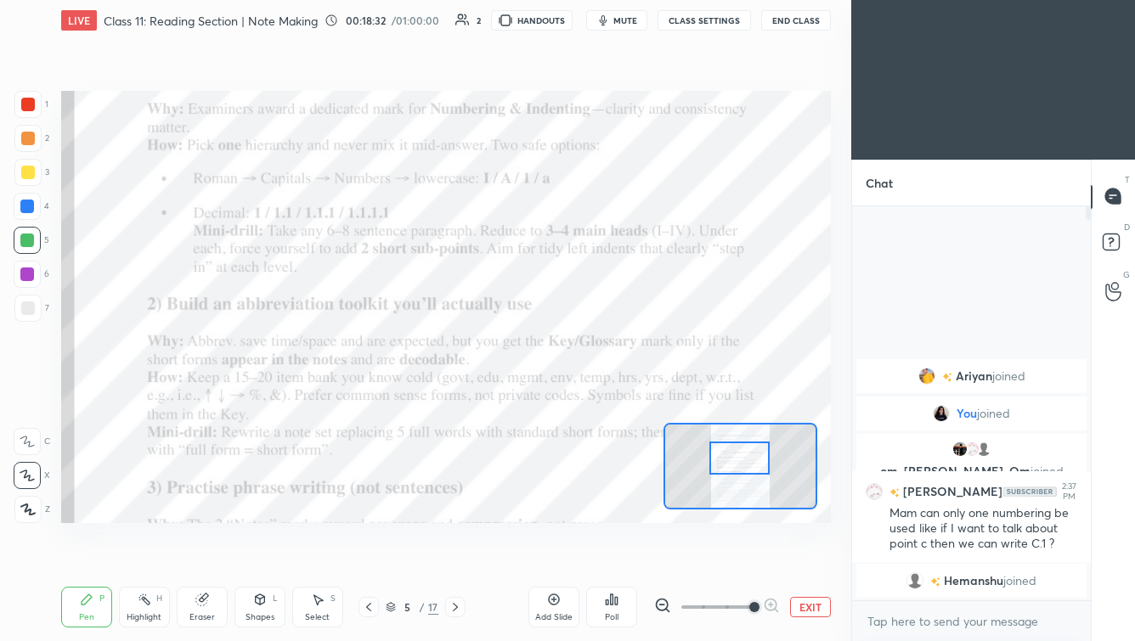
click at [452, 557] on icon at bounding box center [456, 608] width 14 height 14
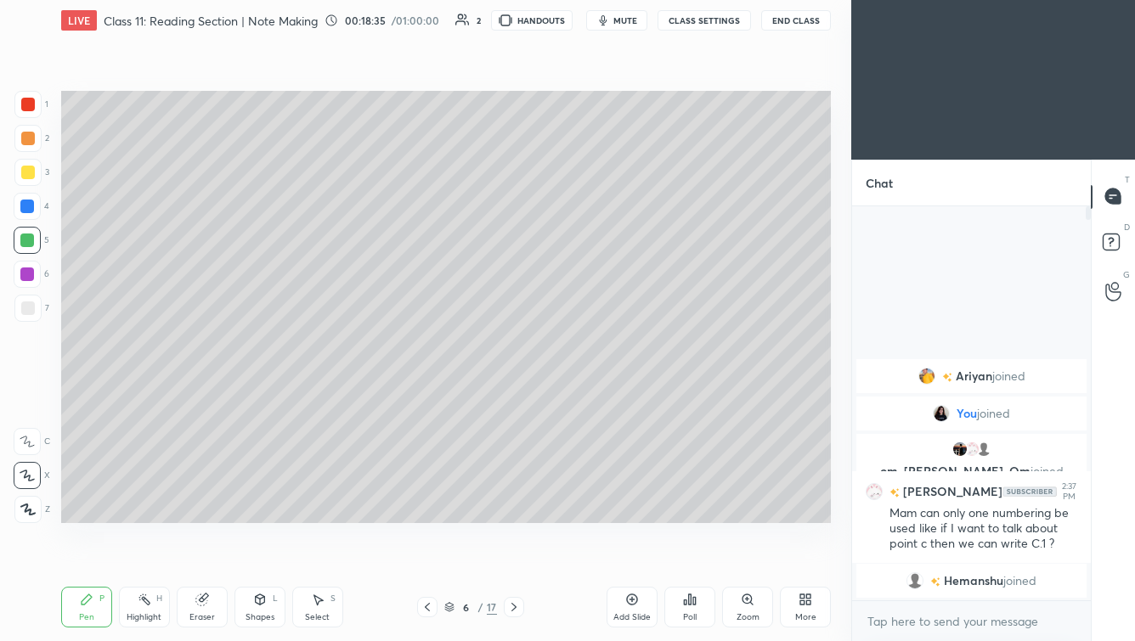
click at [632, 557] on icon at bounding box center [632, 600] width 14 height 14
drag, startPoint x: 260, startPoint y: 613, endPoint x: 266, endPoint y: 598, distance: 16.4
click at [260, 557] on div "Shapes" at bounding box center [260, 617] width 29 height 8
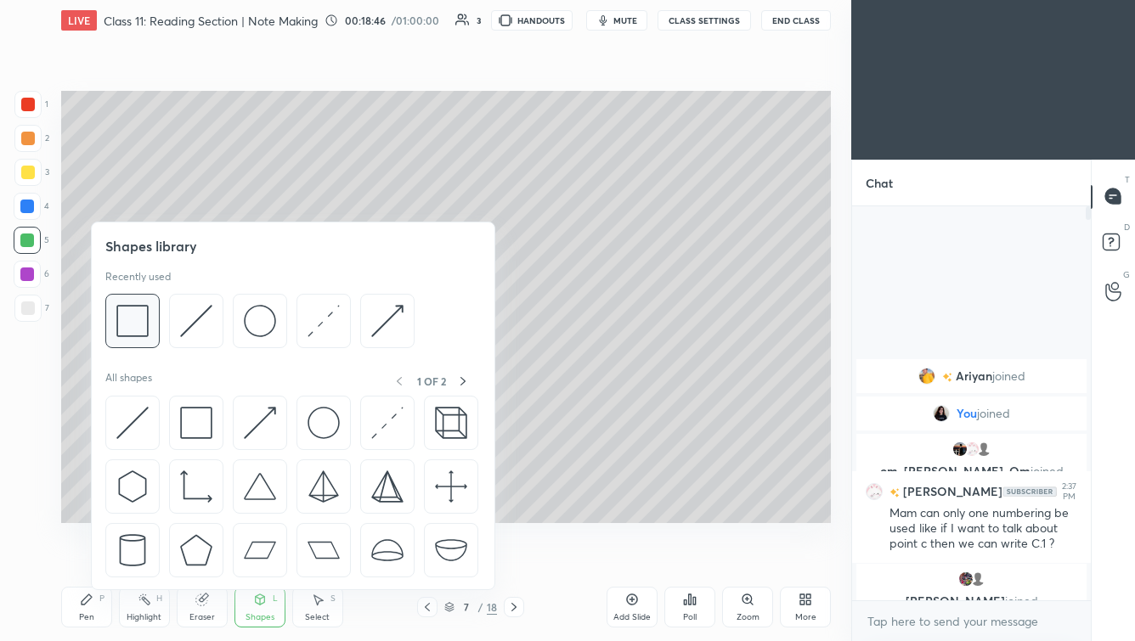
click at [136, 339] on div at bounding box center [132, 321] width 54 height 54
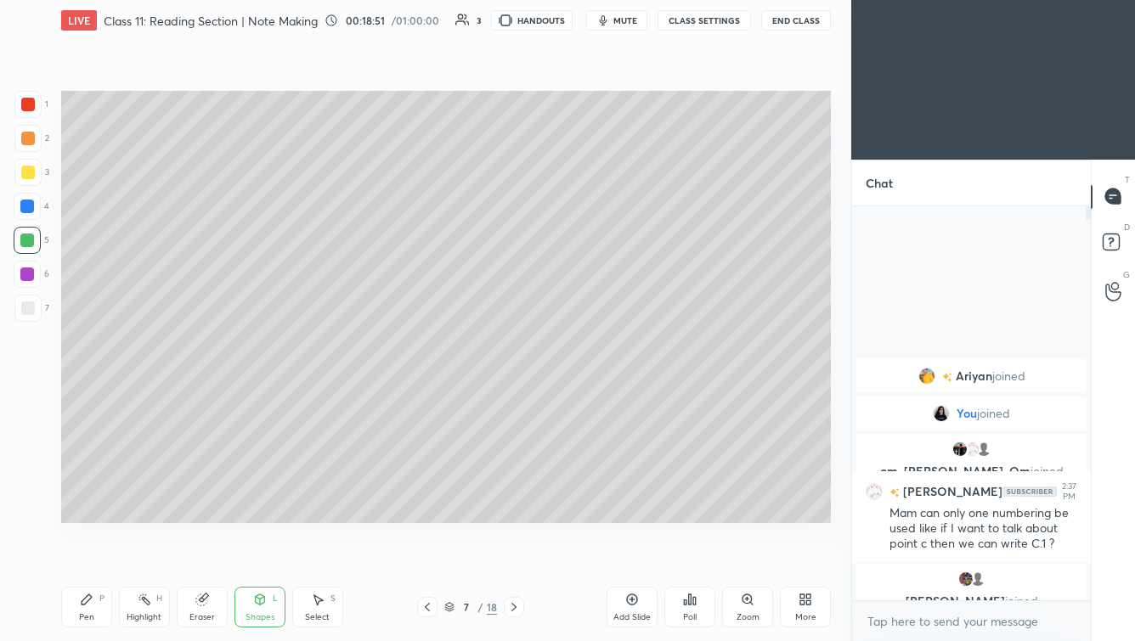
click at [244, 557] on div "Shapes L" at bounding box center [259, 607] width 51 height 41
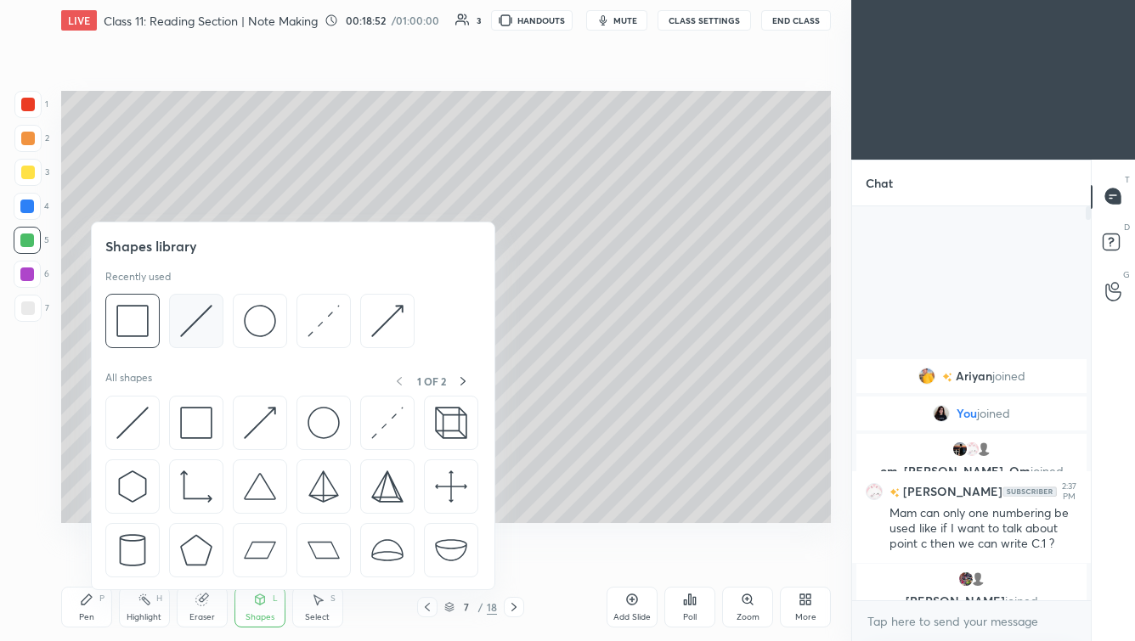
click at [189, 336] on img at bounding box center [196, 321] width 32 height 32
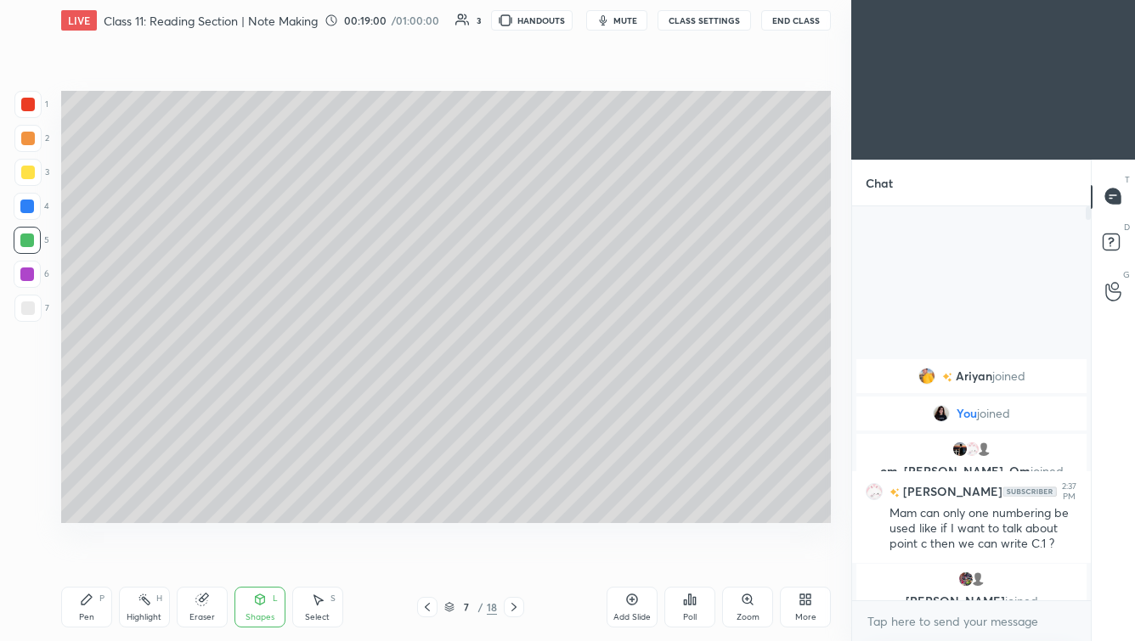
click at [93, 557] on div "Pen P" at bounding box center [86, 607] width 51 height 41
drag, startPoint x: 29, startPoint y: 173, endPoint x: 40, endPoint y: 162, distance: 15.6
click at [26, 171] on div at bounding box center [28, 173] width 14 height 14
drag, startPoint x: 1090, startPoint y: 580, endPoint x: 1088, endPoint y: 604, distance: 23.8
click at [924, 557] on div "[PERSON_NAME] joined You joined om, [PERSON_NAME], [PERSON_NAME] joined Jasoswa…" at bounding box center [971, 423] width 239 height 435
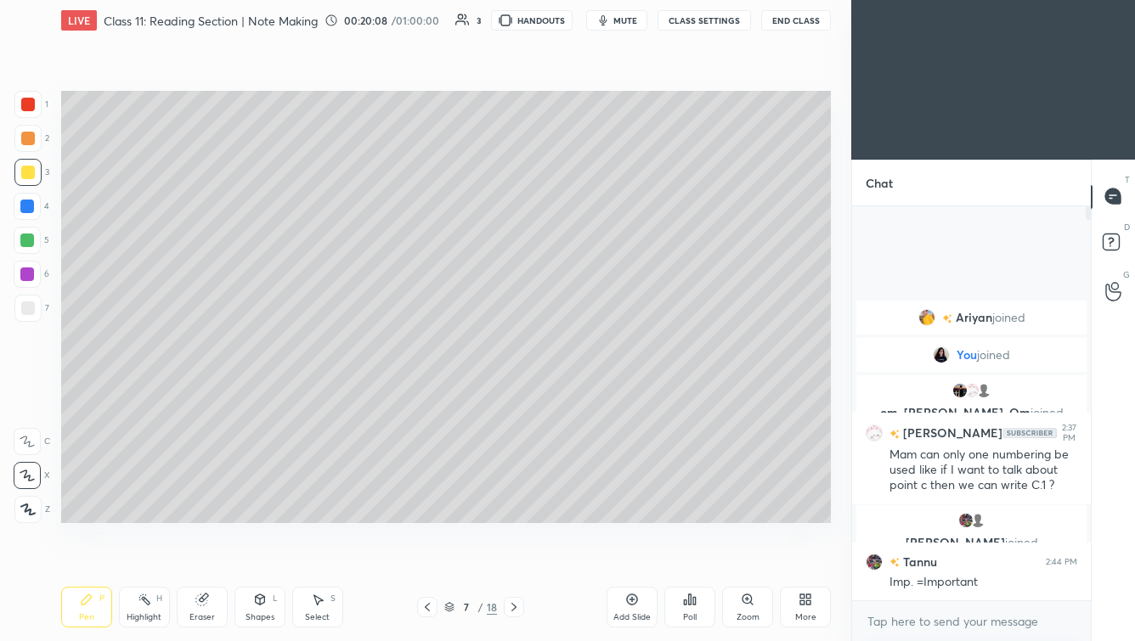
click at [431, 557] on icon at bounding box center [428, 608] width 14 height 14
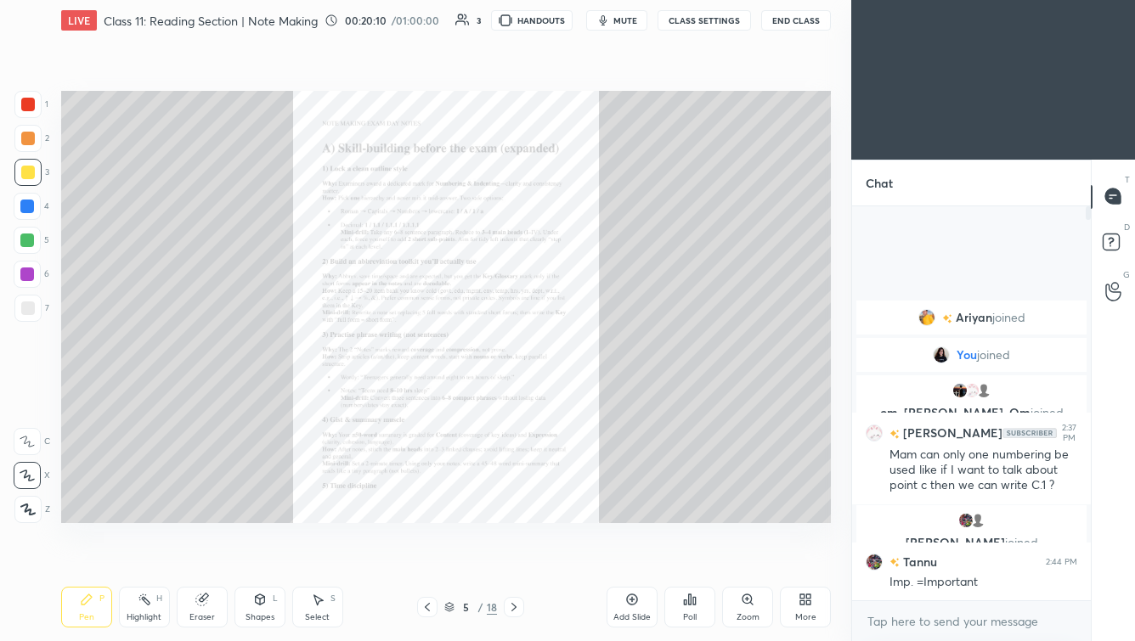
click at [752, 557] on div "Zoom" at bounding box center [748, 617] width 23 height 8
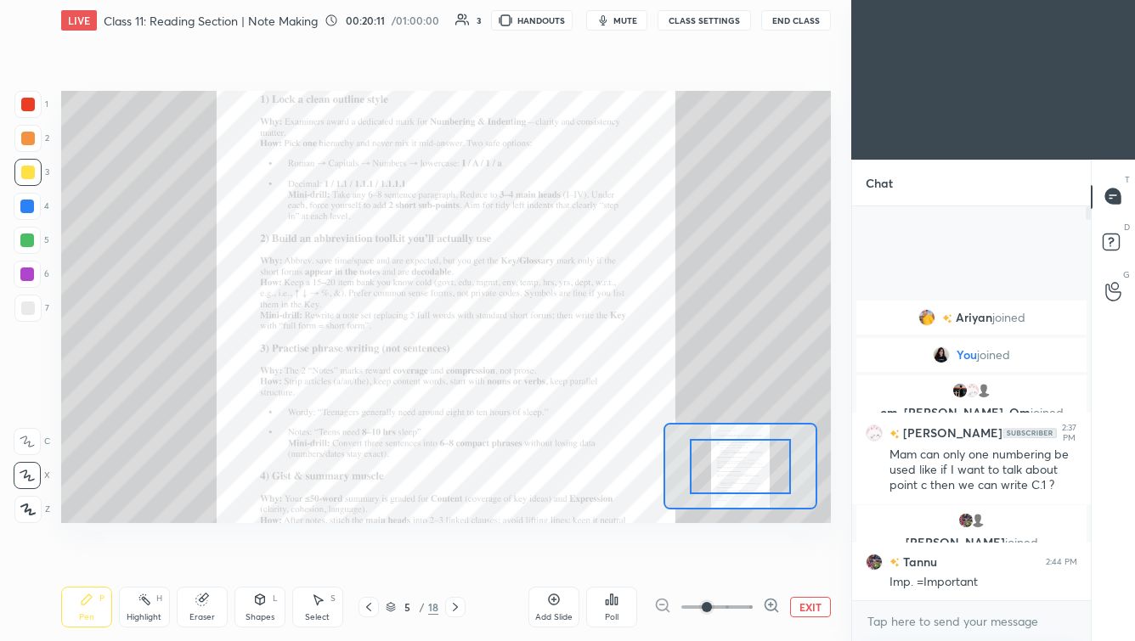
click at [748, 557] on span at bounding box center [716, 607] width 71 height 25
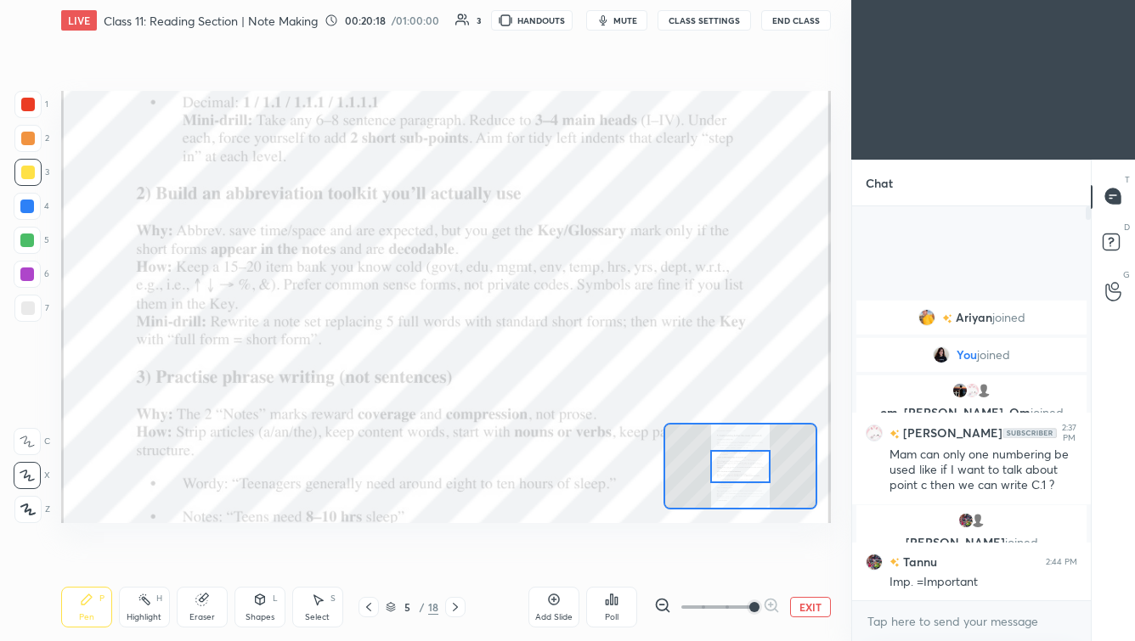
drag, startPoint x: 31, startPoint y: 107, endPoint x: 30, endPoint y: 116, distance: 8.7
click at [33, 108] on div at bounding box center [28, 105] width 14 height 14
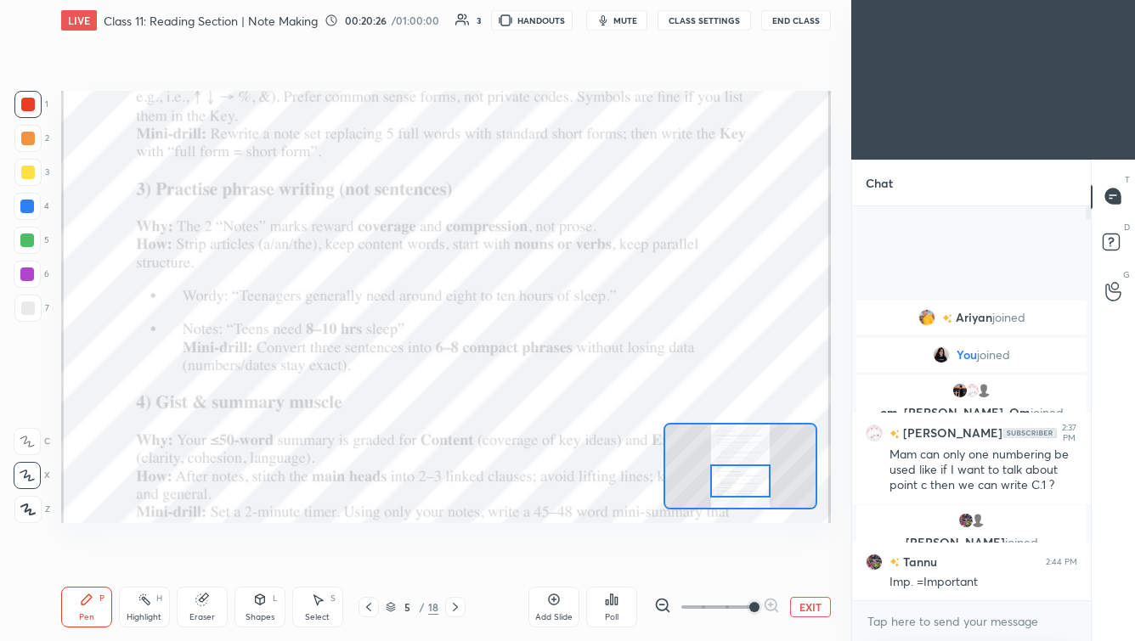
drag, startPoint x: 749, startPoint y: 475, endPoint x: 754, endPoint y: 496, distance: 21.7
click at [749, 489] on div at bounding box center [740, 481] width 60 height 33
click at [460, 557] on icon at bounding box center [456, 608] width 14 height 14
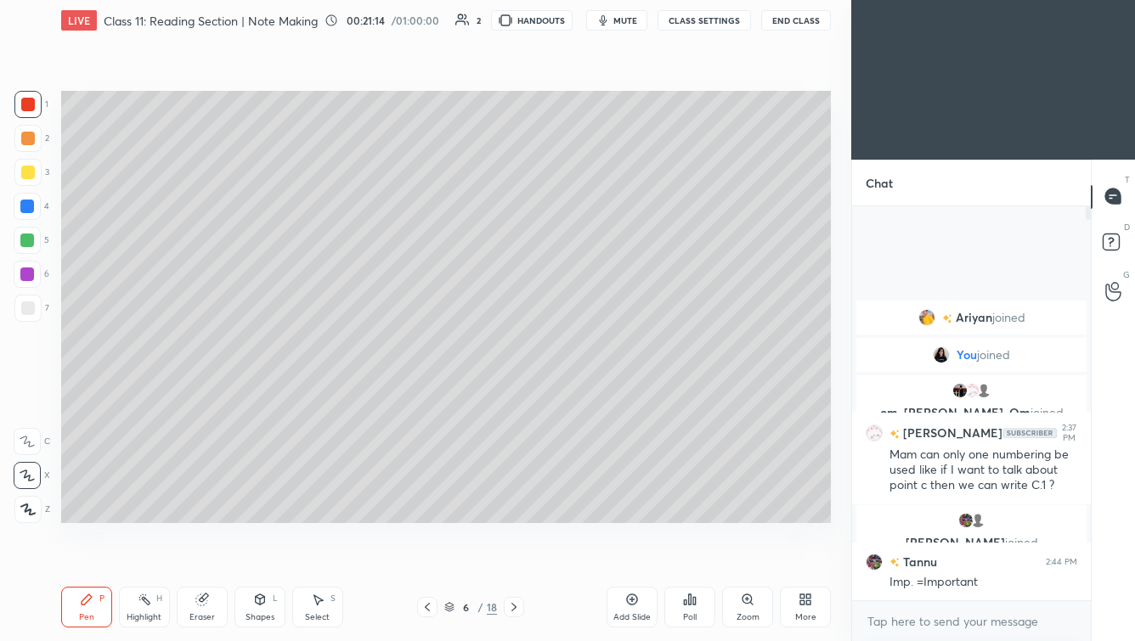
click at [516, 557] on icon at bounding box center [514, 608] width 14 height 14
drag, startPoint x: 431, startPoint y: 610, endPoint x: 440, endPoint y: 612, distance: 9.5
click at [431, 557] on icon at bounding box center [428, 608] width 14 height 14
click at [33, 308] on div at bounding box center [28, 309] width 14 height 14
drag, startPoint x: 631, startPoint y: 601, endPoint x: 635, endPoint y: 622, distance: 21.7
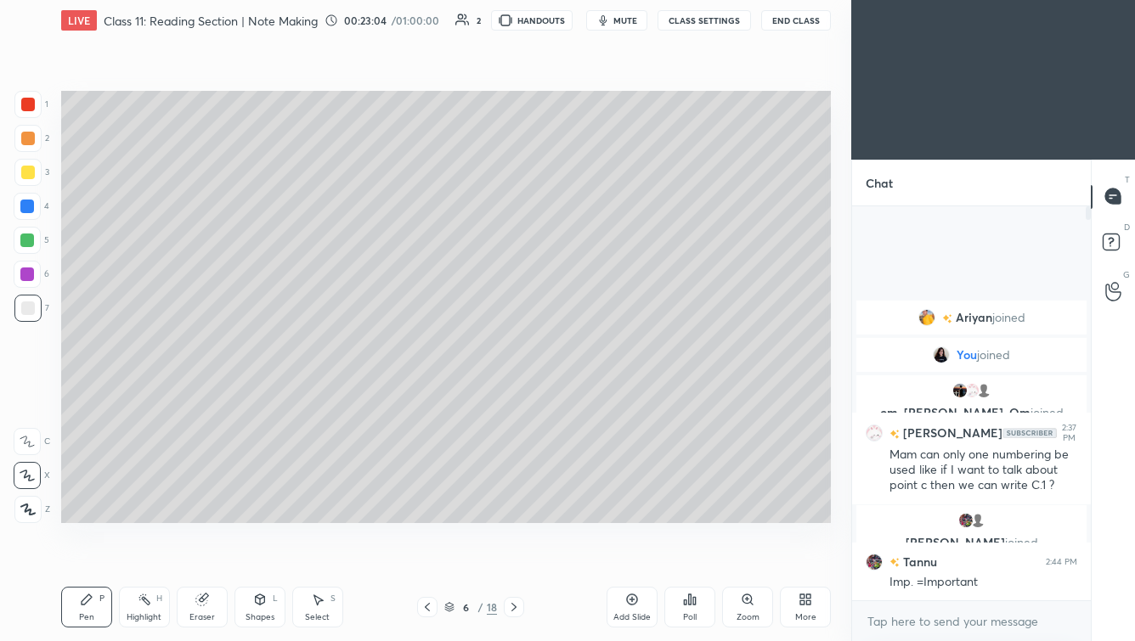
click at [629, 557] on icon at bounding box center [631, 599] width 5 height 5
click at [272, 557] on div "Shapes" at bounding box center [260, 617] width 29 height 8
drag, startPoint x: 84, startPoint y: 618, endPoint x: 87, endPoint y: 609, distance: 9.1
click at [84, 557] on div "Pen" at bounding box center [86, 617] width 15 height 8
click at [626, 19] on span "mute" at bounding box center [625, 20] width 24 height 12
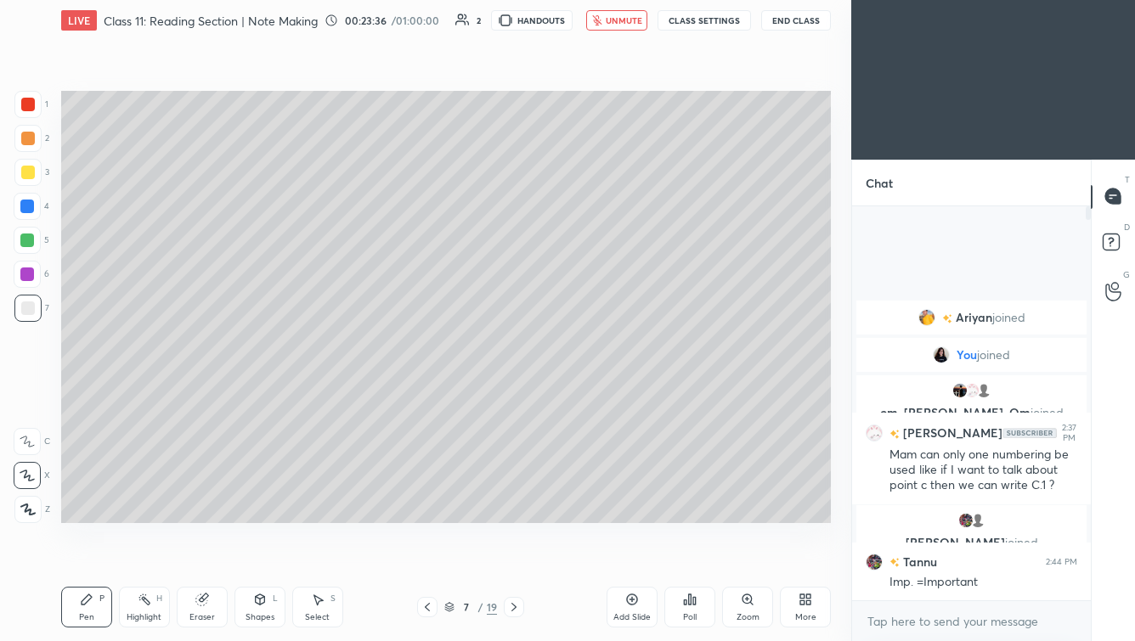
click at [629, 21] on span "unmute" at bounding box center [624, 20] width 37 height 12
click at [430, 557] on icon at bounding box center [428, 608] width 14 height 14
drag, startPoint x: 426, startPoint y: 609, endPoint x: 437, endPoint y: 613, distance: 11.8
click at [426, 557] on icon at bounding box center [427, 607] width 5 height 8
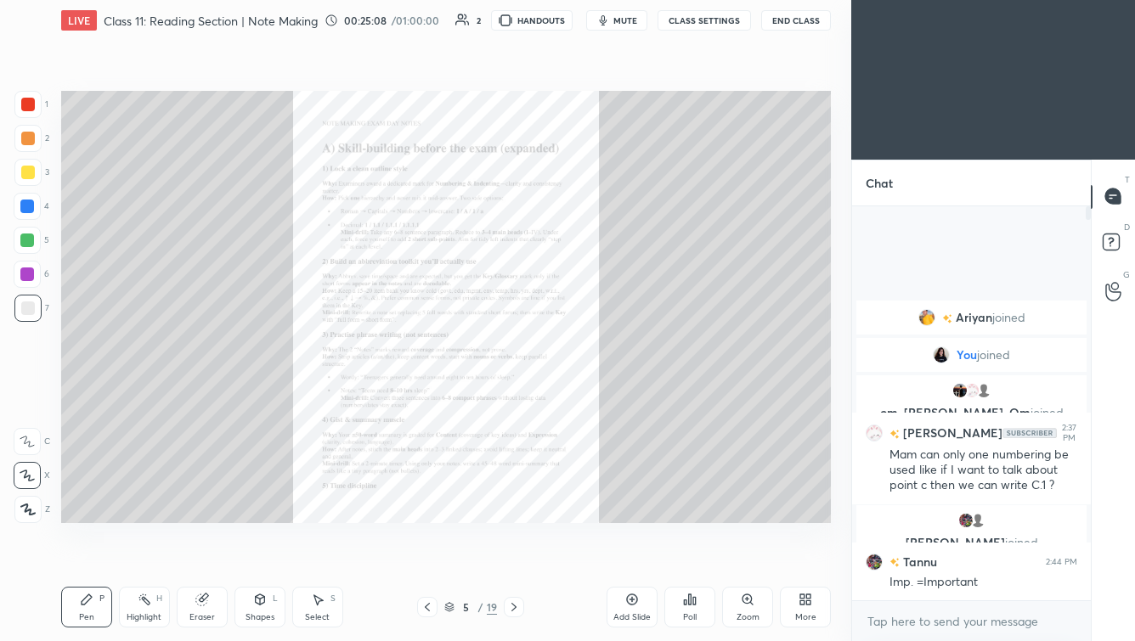
click at [749, 557] on icon at bounding box center [748, 600] width 14 height 14
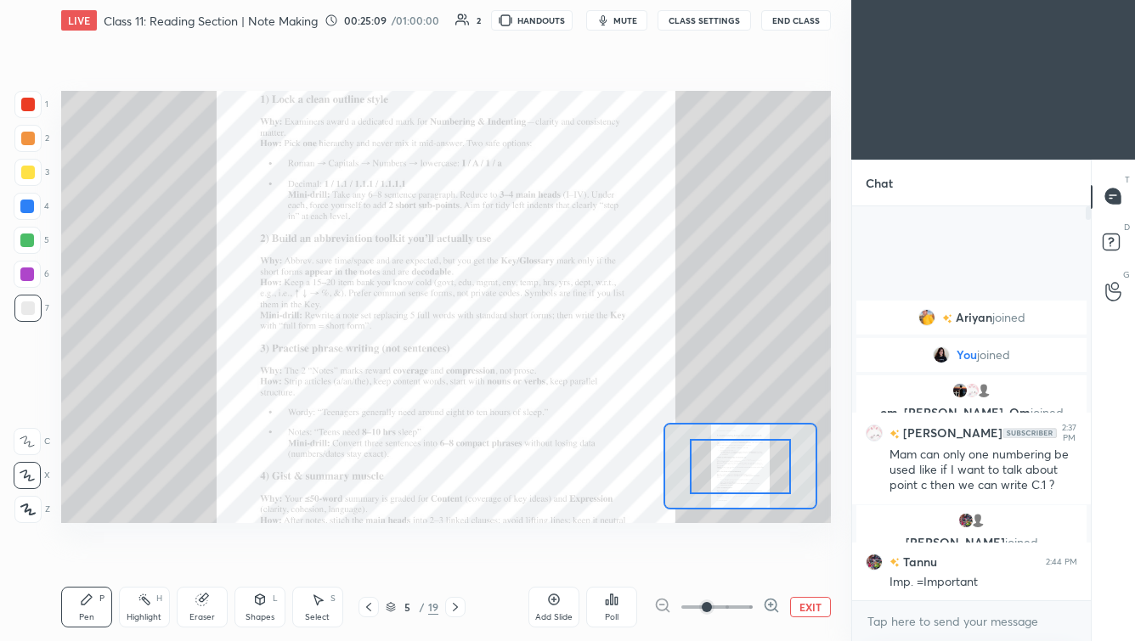
click at [744, 557] on span at bounding box center [716, 607] width 71 height 25
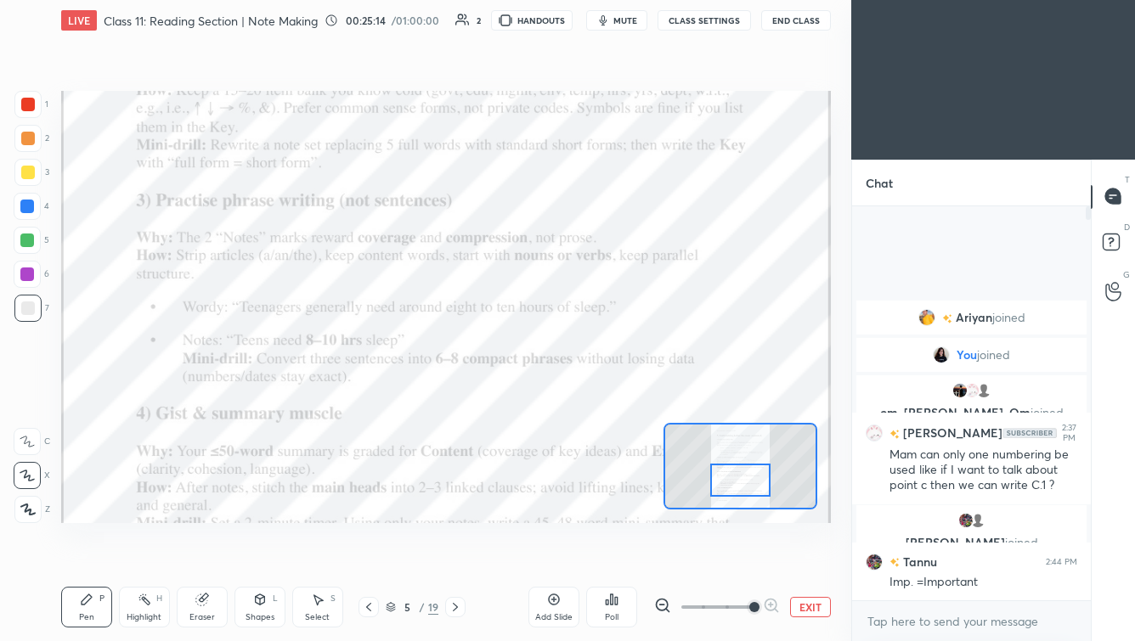
drag, startPoint x: 741, startPoint y: 460, endPoint x: 732, endPoint y: 475, distance: 16.8
click at [738, 474] on div at bounding box center [740, 480] width 60 height 33
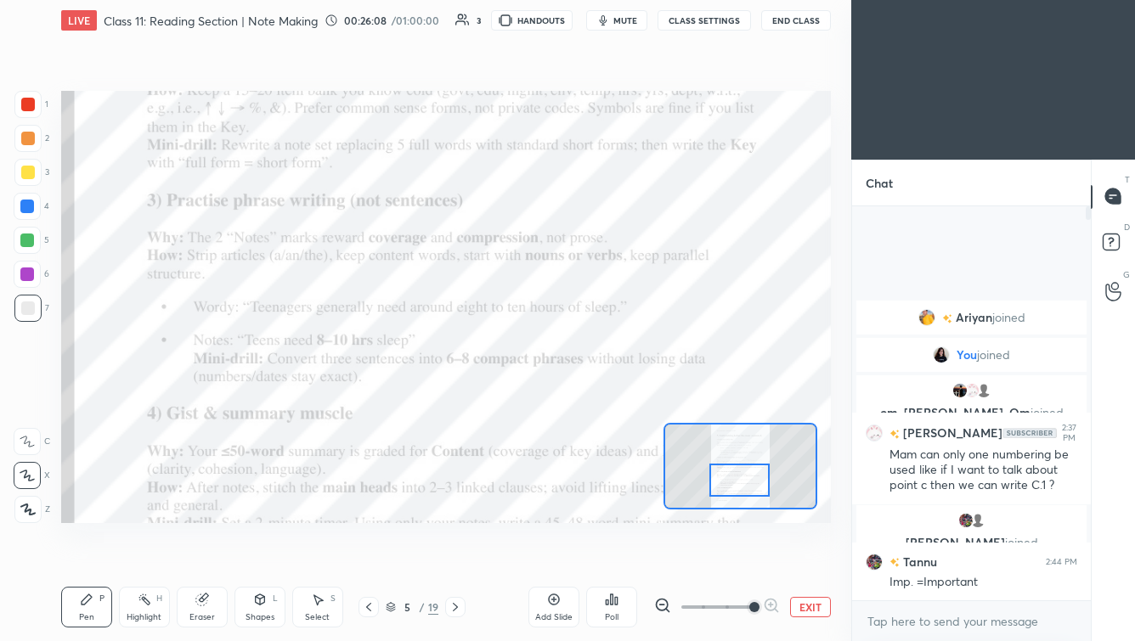
click at [27, 102] on div at bounding box center [28, 105] width 14 height 14
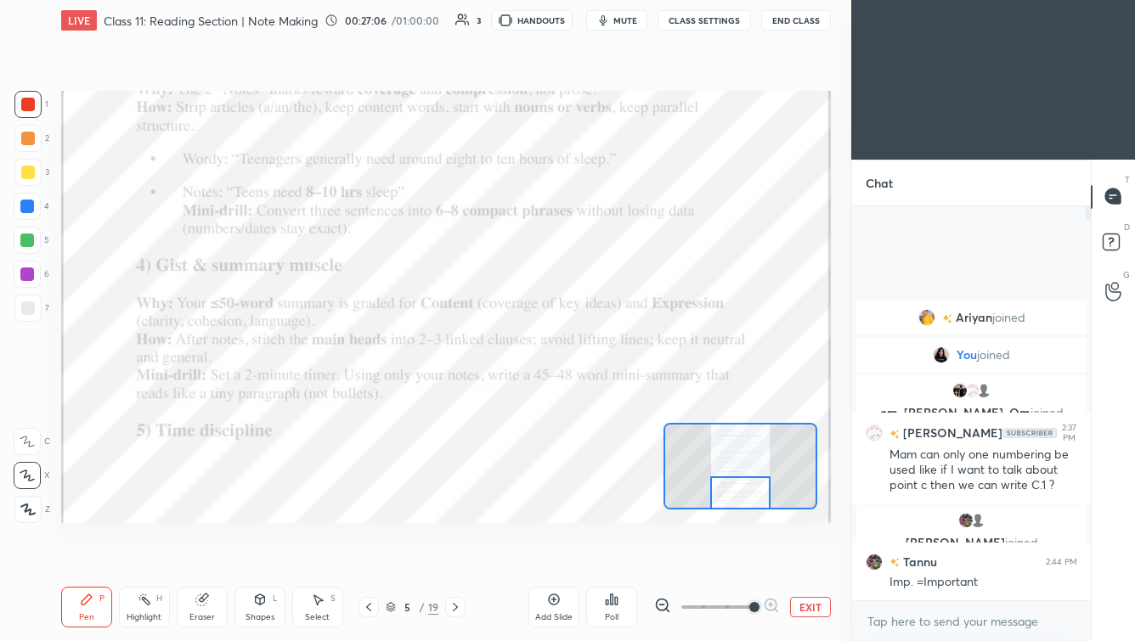
drag, startPoint x: 743, startPoint y: 482, endPoint x: 742, endPoint y: 495, distance: 13.6
click at [743, 495] on div at bounding box center [740, 493] width 60 height 33
click at [560, 557] on div "Add Slide" at bounding box center [553, 607] width 51 height 41
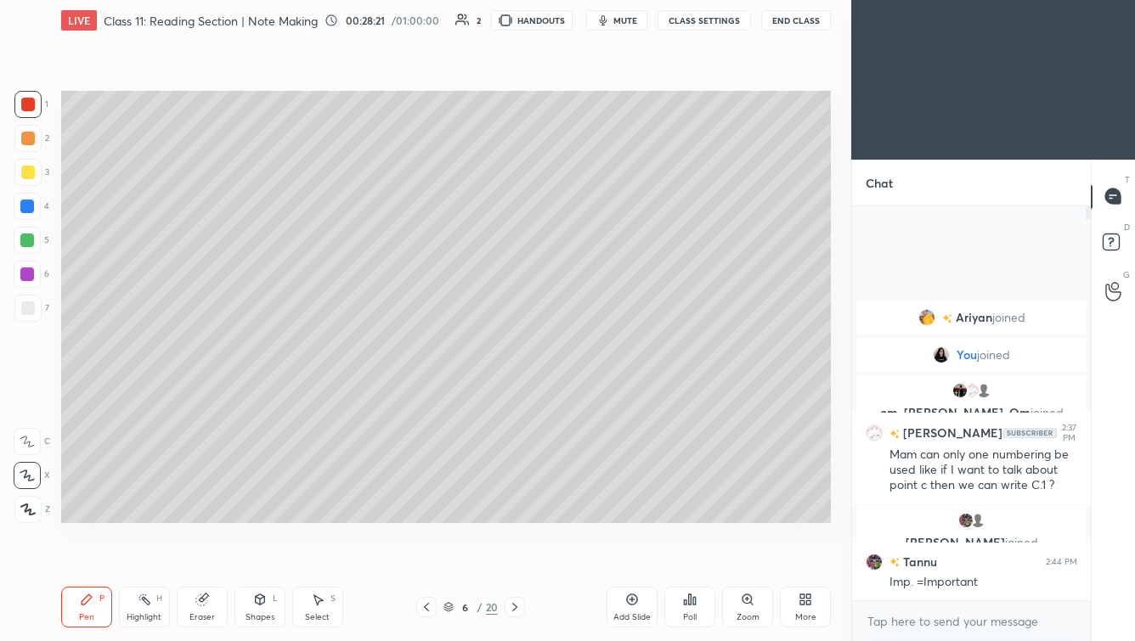
click at [33, 175] on div at bounding box center [28, 173] width 14 height 14
click at [619, 17] on span "mute" at bounding box center [625, 20] width 24 height 12
click at [616, 22] on span "unmute" at bounding box center [624, 20] width 37 height 12
drag, startPoint x: 425, startPoint y: 605, endPoint x: 461, endPoint y: 597, distance: 37.3
click at [424, 557] on icon at bounding box center [427, 608] width 14 height 14
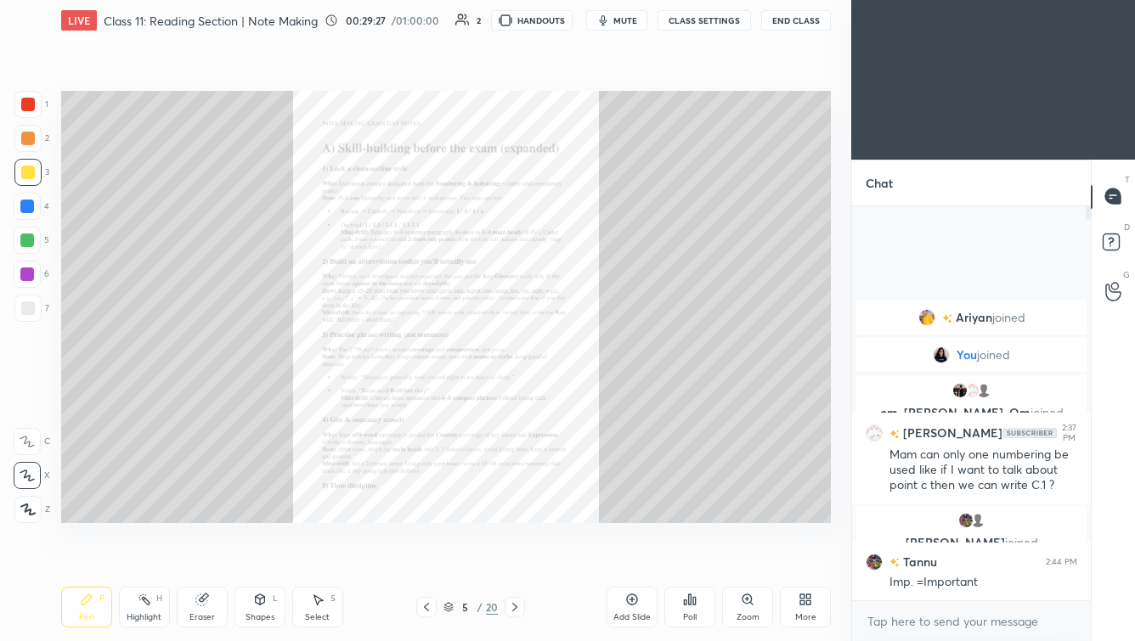
click at [751, 557] on div "Zoom" at bounding box center [747, 607] width 51 height 41
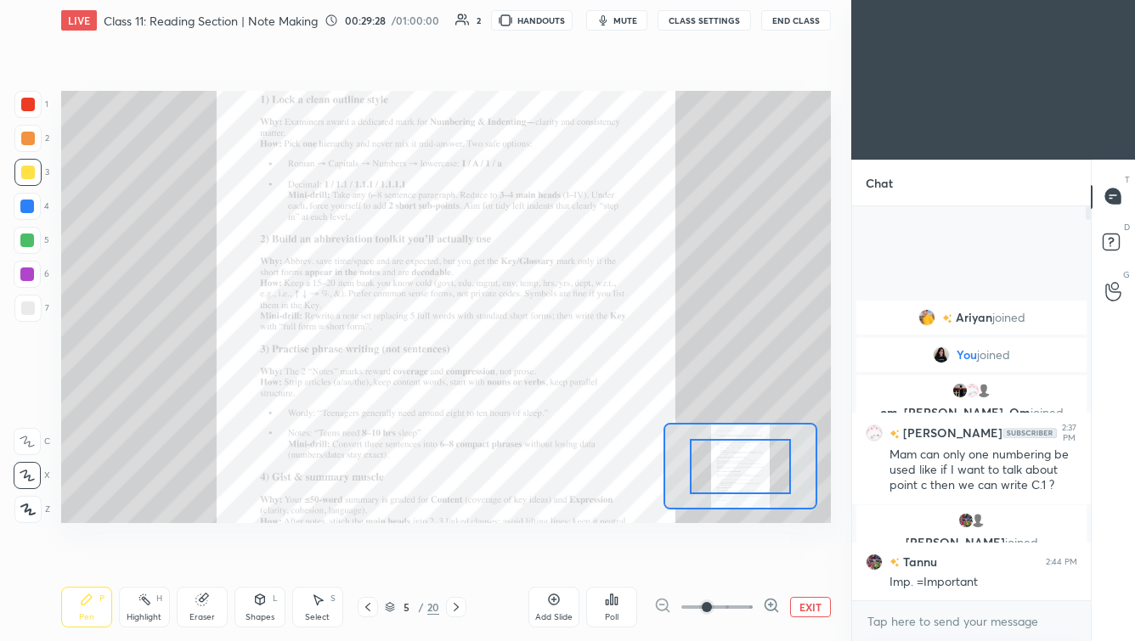
click at [752, 557] on span at bounding box center [716, 607] width 71 height 25
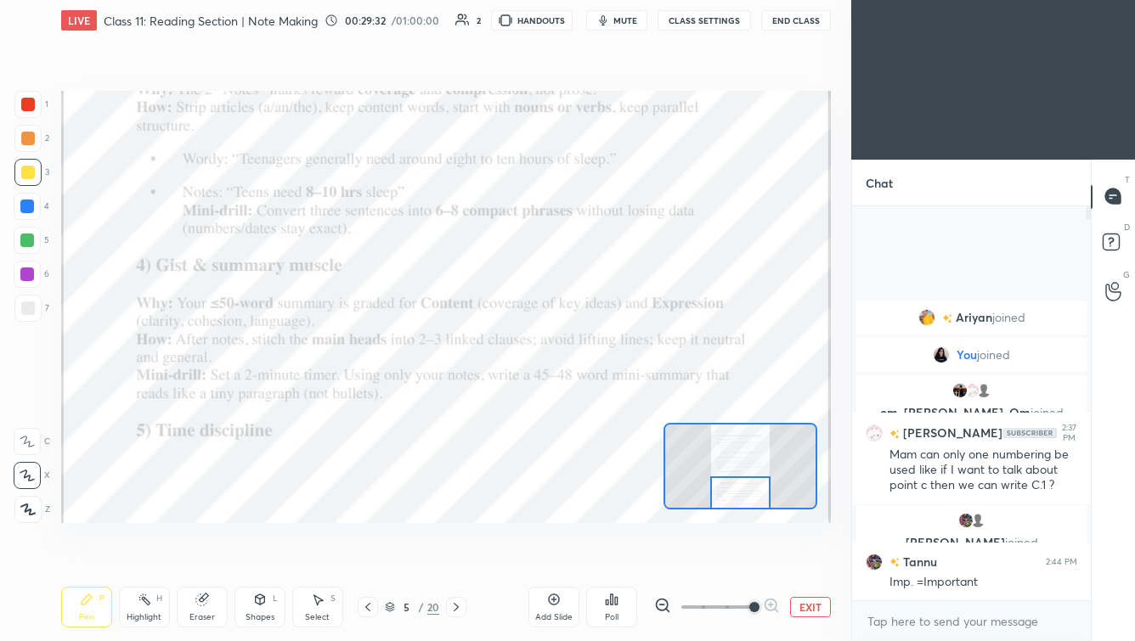
drag, startPoint x: 750, startPoint y: 474, endPoint x: 754, endPoint y: 509, distance: 35.1
click at [749, 501] on div at bounding box center [740, 493] width 60 height 33
click at [458, 557] on icon at bounding box center [456, 608] width 14 height 14
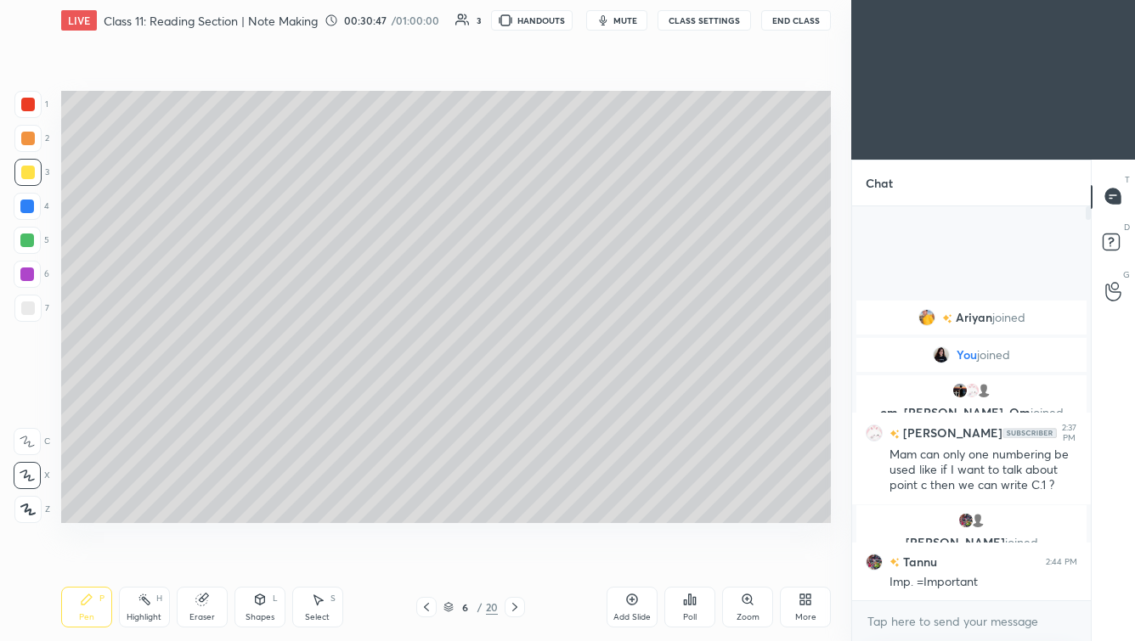
click at [513, 557] on icon at bounding box center [515, 608] width 14 height 14
click at [517, 557] on icon at bounding box center [515, 608] width 14 height 14
click at [516, 557] on icon at bounding box center [515, 608] width 14 height 14
click at [515, 557] on icon at bounding box center [515, 608] width 14 height 14
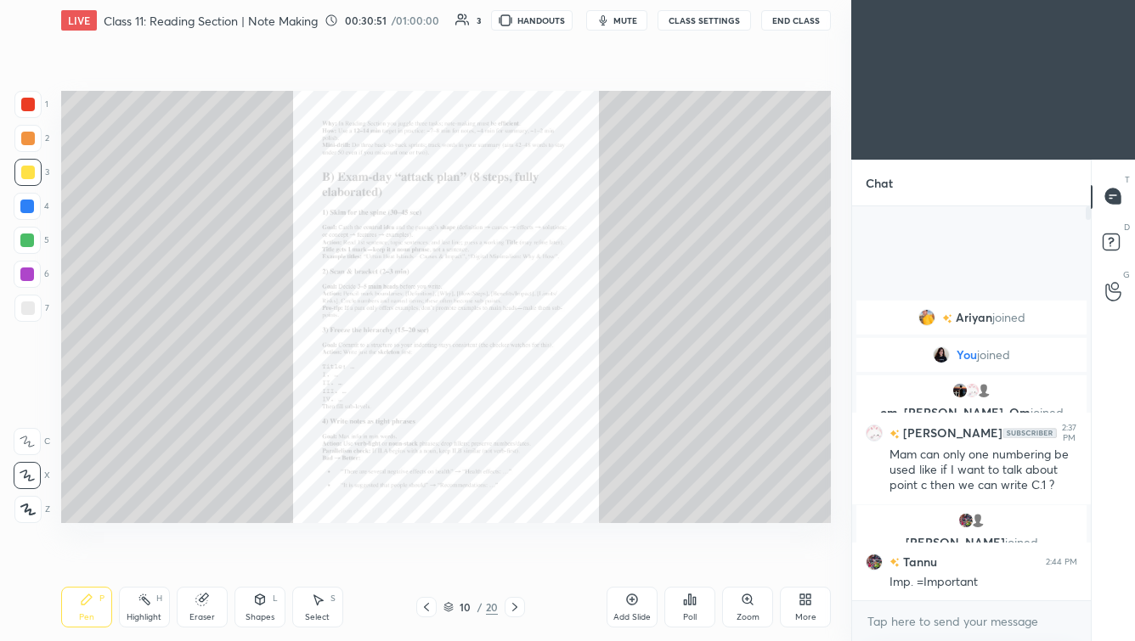
click at [758, 557] on div "Zoom" at bounding box center [747, 607] width 51 height 41
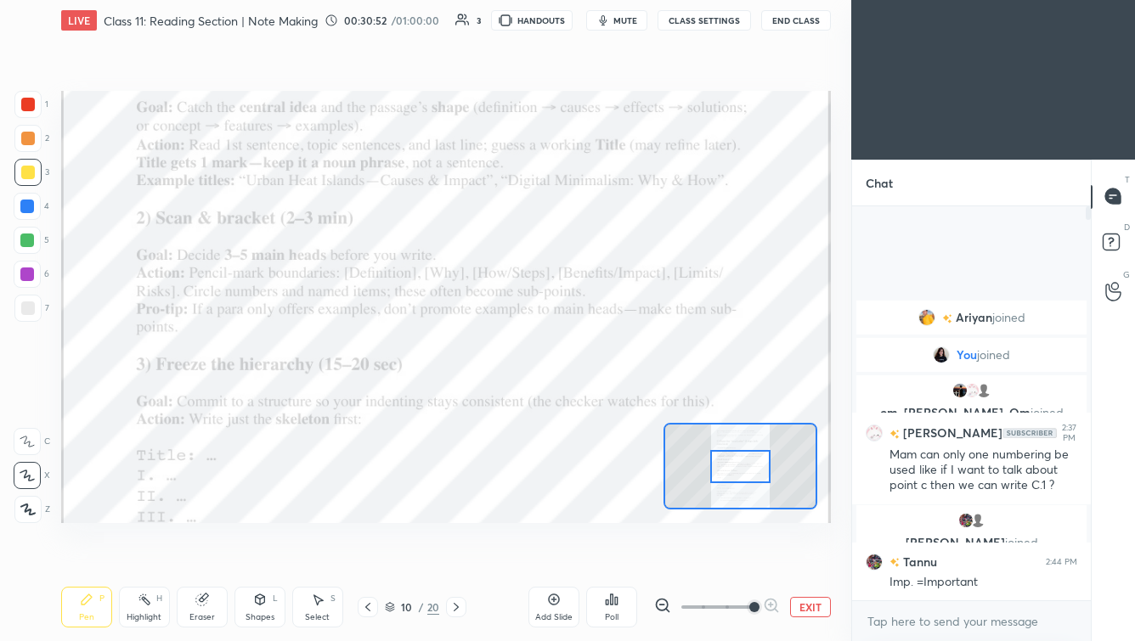
click at [749, 557] on span at bounding box center [716, 607] width 71 height 25
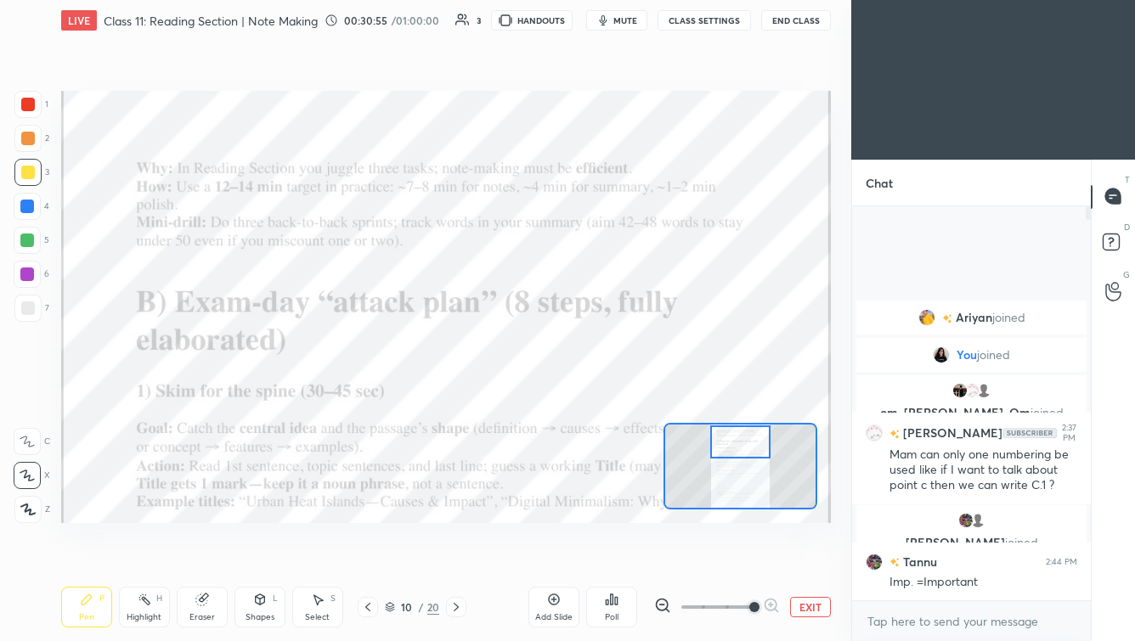
drag, startPoint x: 737, startPoint y: 457, endPoint x: 739, endPoint y: 434, distance: 23.1
click at [738, 433] on div at bounding box center [740, 442] width 60 height 33
click at [391, 557] on icon at bounding box center [390, 607] width 10 height 10
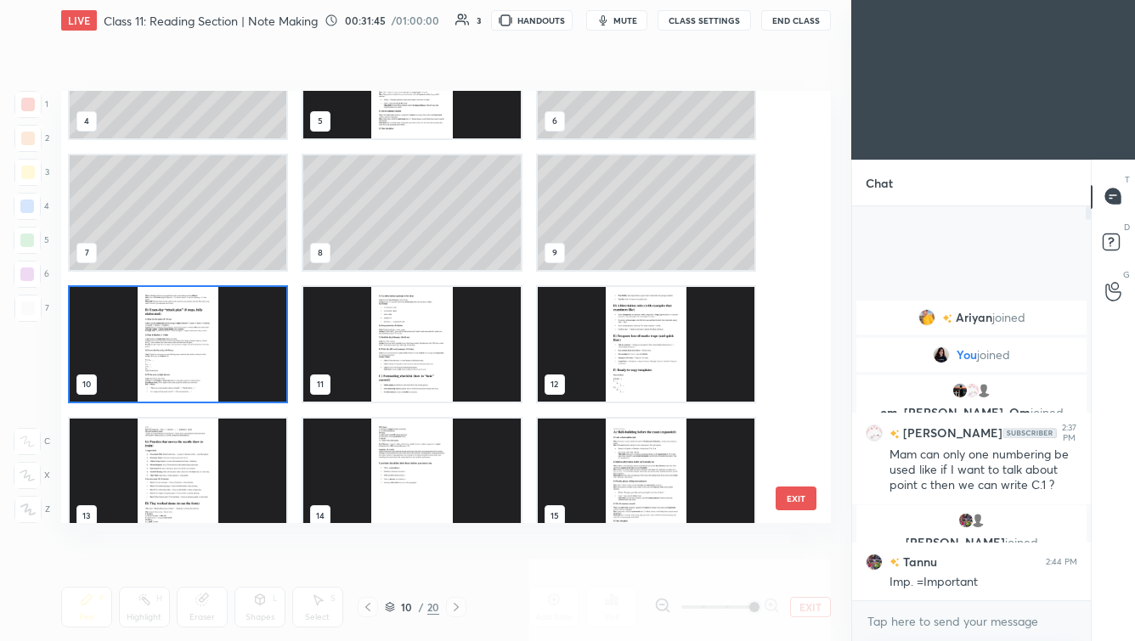
scroll to position [0, 0]
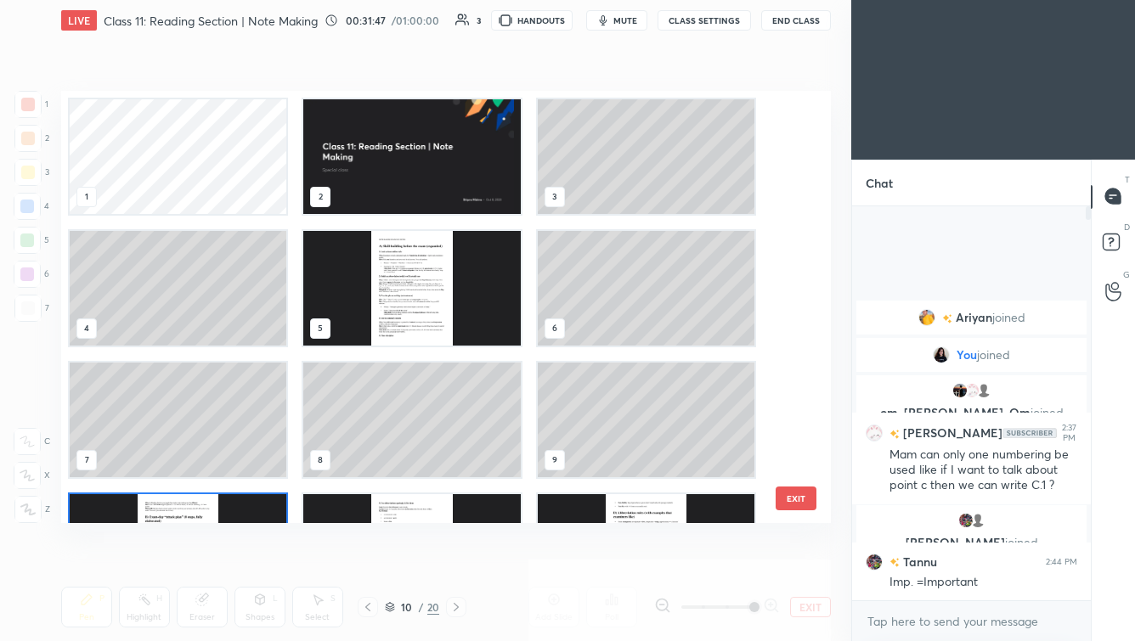
click at [430, 161] on img "grid" at bounding box center [411, 156] width 217 height 115
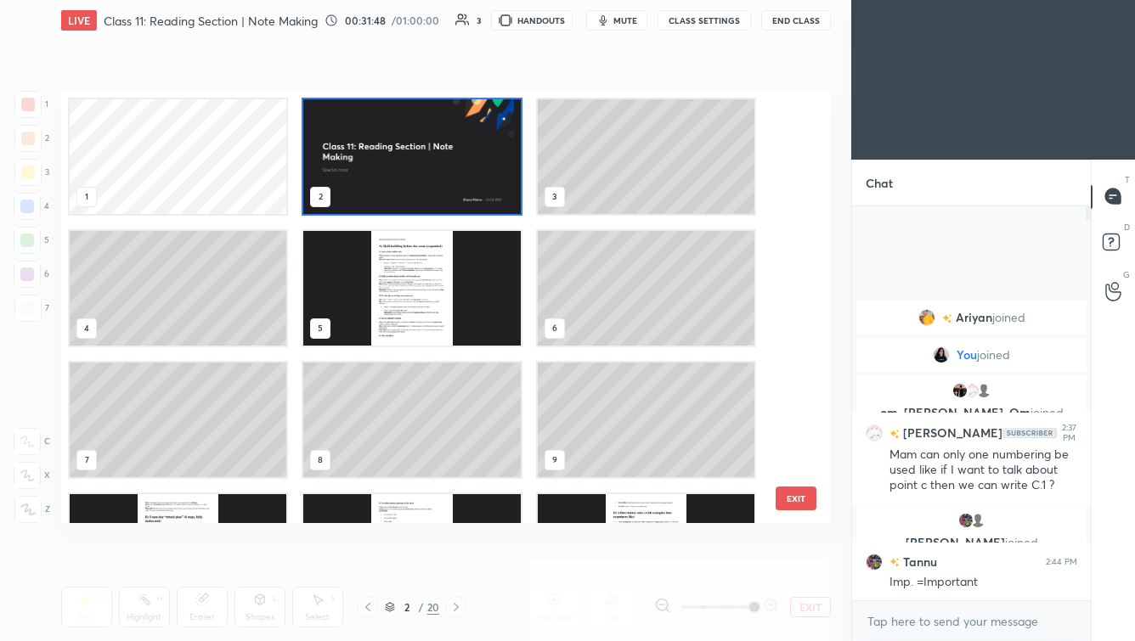
click at [430, 161] on img "grid" at bounding box center [411, 156] width 217 height 115
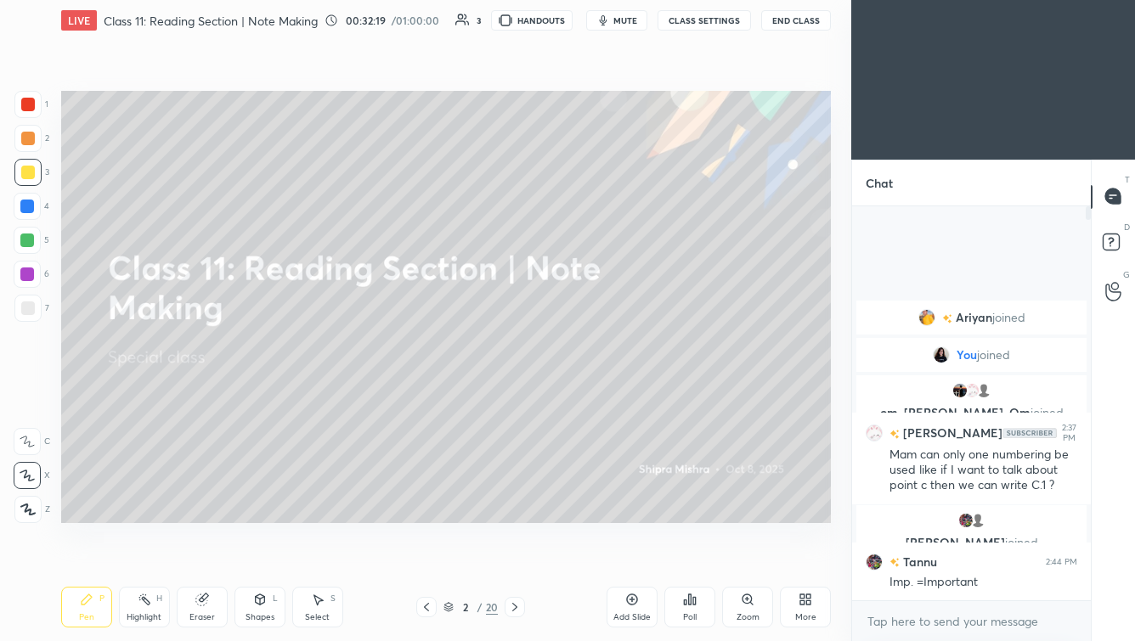
click at [793, 557] on div "More" at bounding box center [805, 607] width 51 height 41
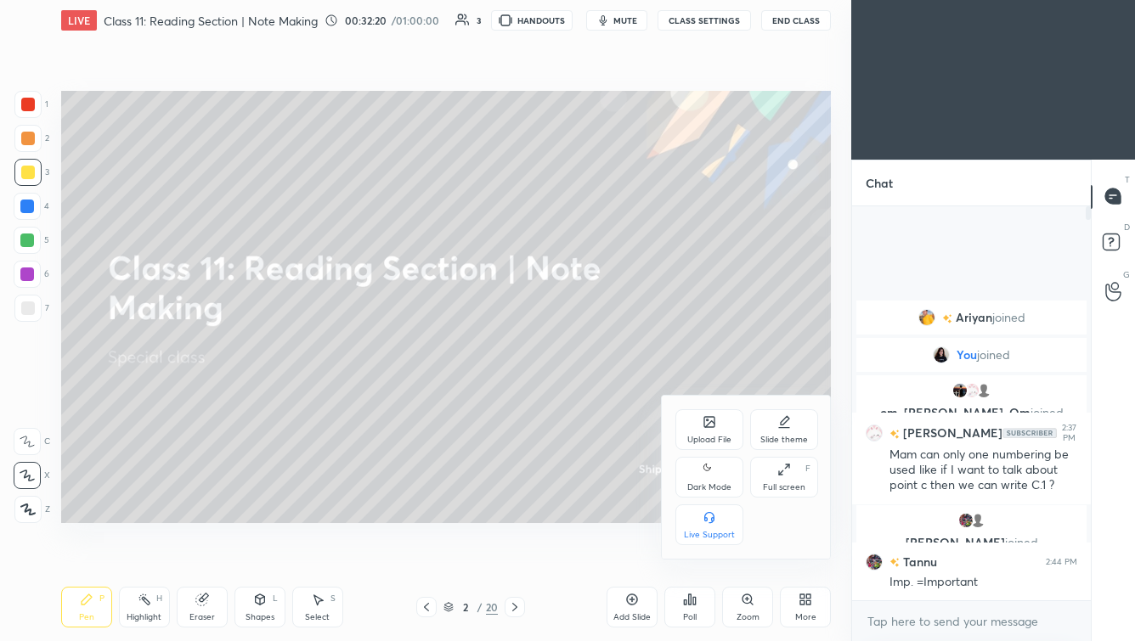
click at [703, 416] on icon at bounding box center [710, 422] width 14 height 14
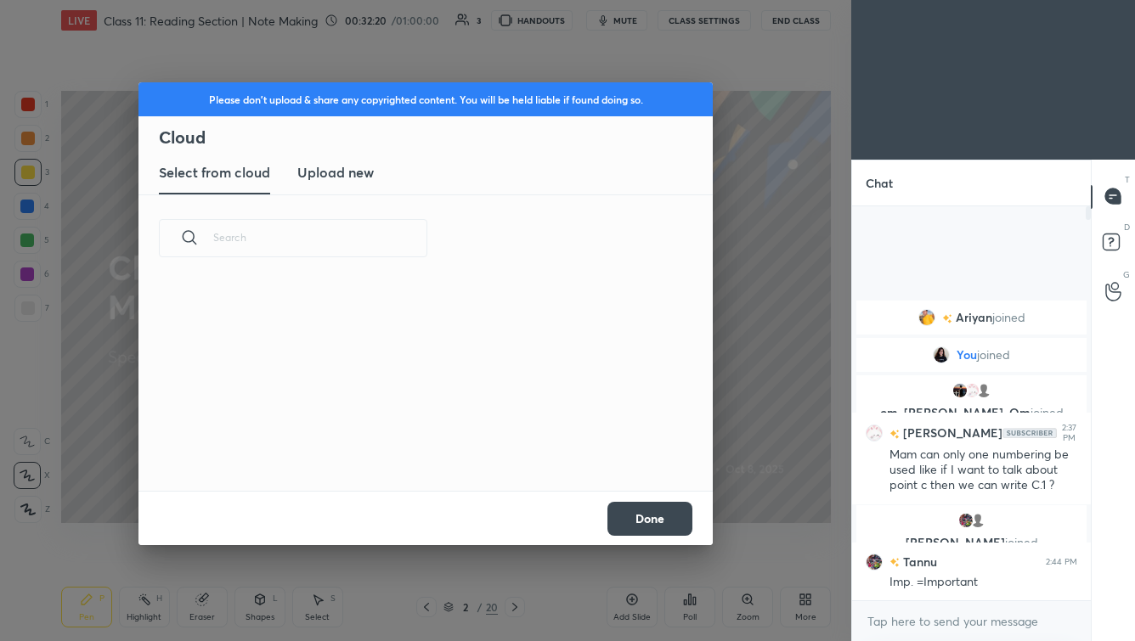
scroll to position [209, 545]
click at [346, 157] on new "Upload new" at bounding box center [335, 173] width 76 height 42
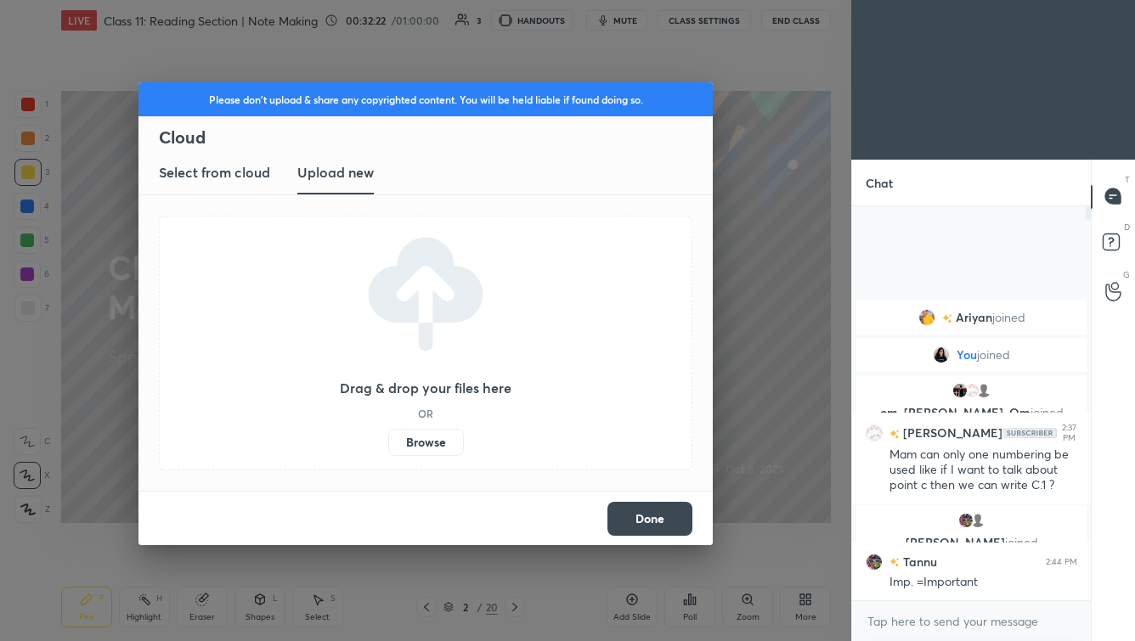
click at [433, 446] on label "Browse" at bounding box center [426, 442] width 76 height 27
click at [388, 446] on input "Browse" at bounding box center [388, 442] width 0 height 27
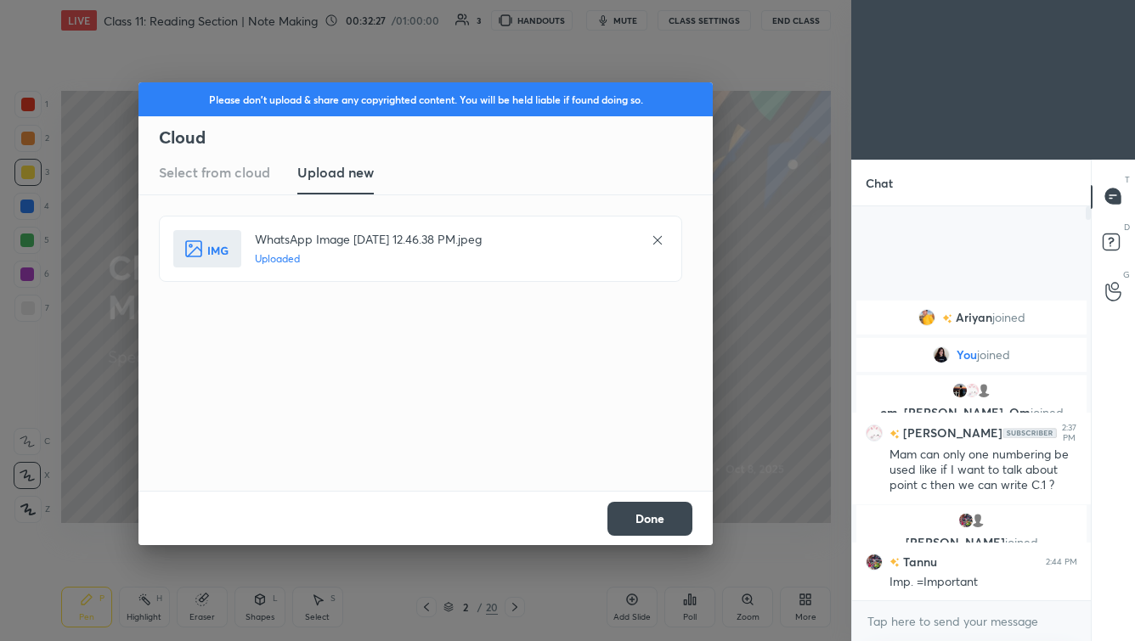
click at [660, 520] on button "Done" at bounding box center [649, 519] width 85 height 34
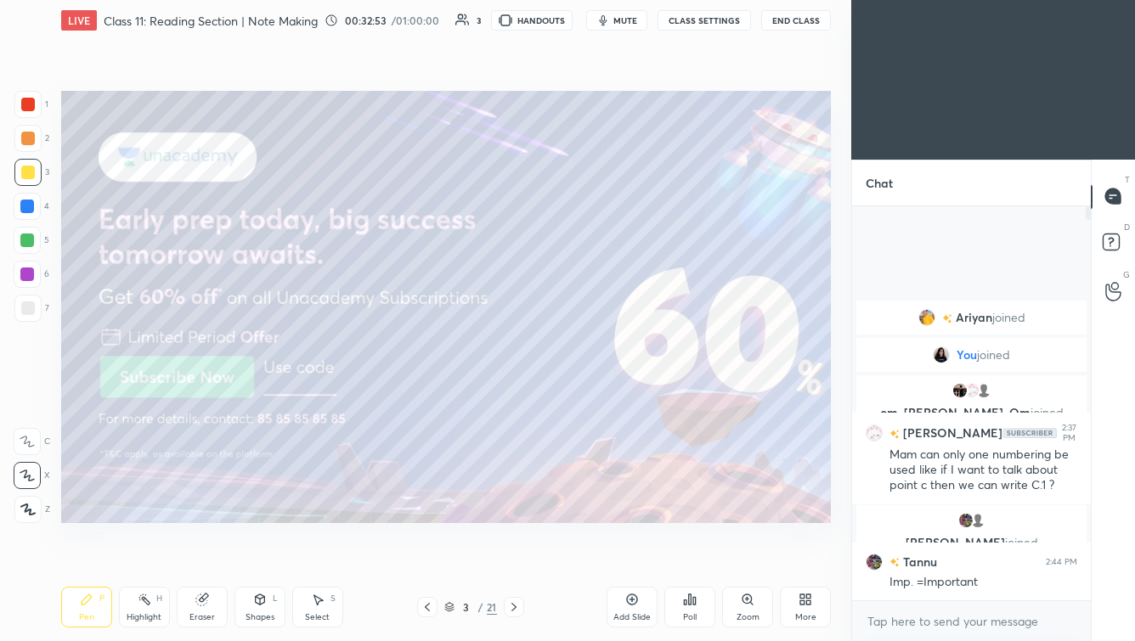
click at [818, 22] on button "End Class" at bounding box center [796, 20] width 70 height 20
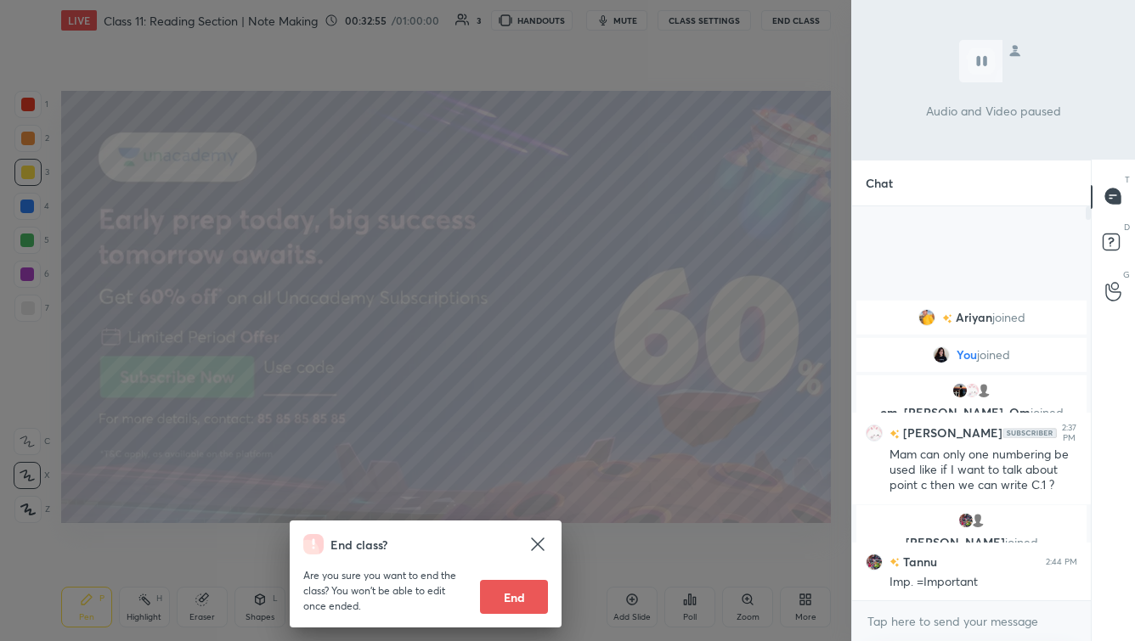
click at [520, 557] on button "End" at bounding box center [514, 597] width 68 height 34
type textarea "x"
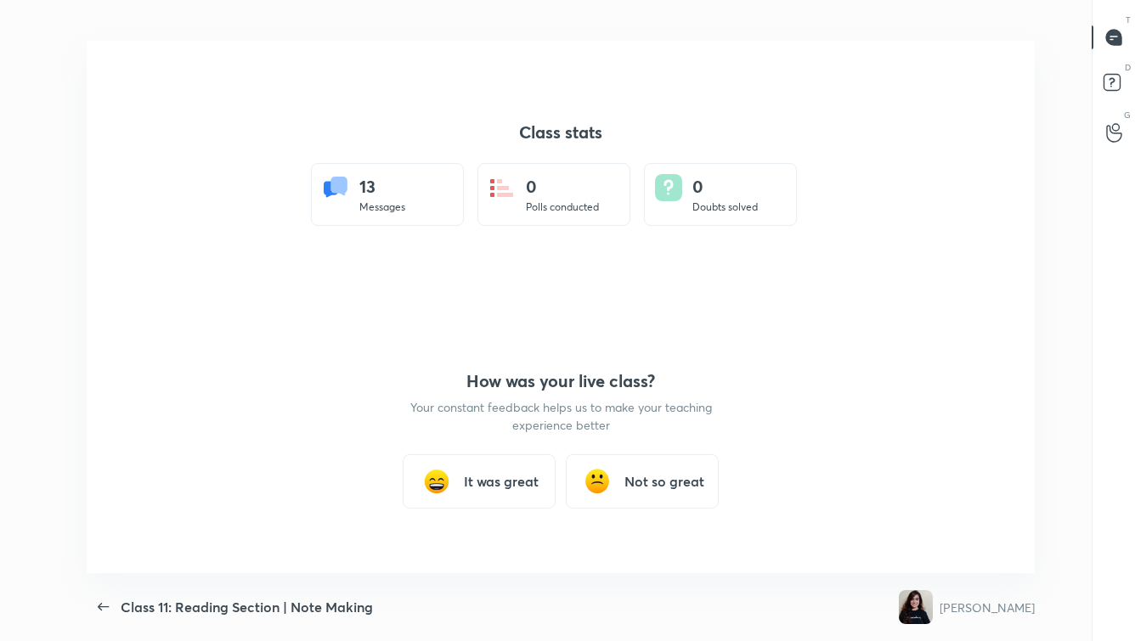
scroll to position [533, 1121]
